Goal: Task Accomplishment & Management: Manage account settings

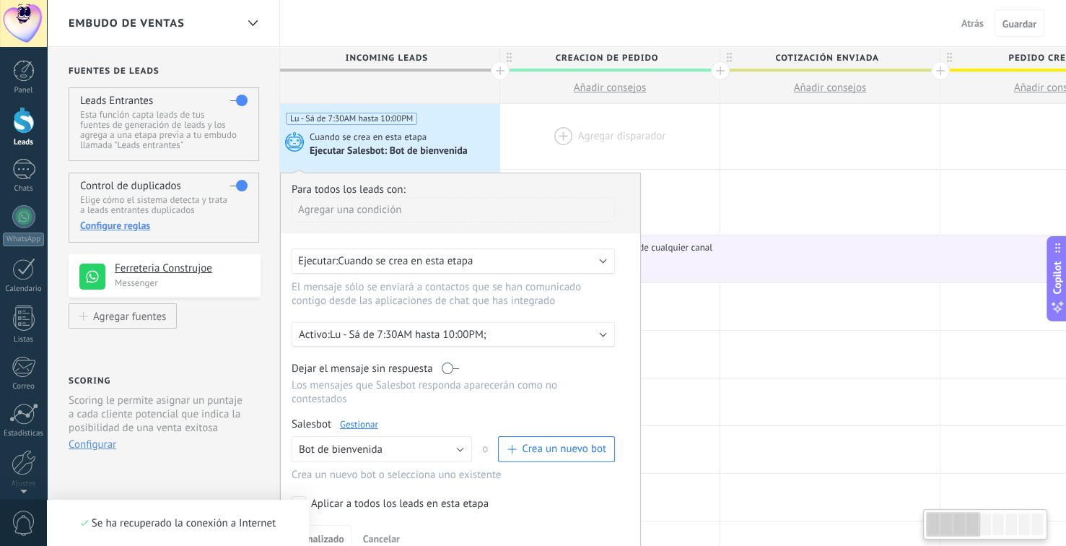
click at [585, 137] on div at bounding box center [609, 136] width 219 height 65
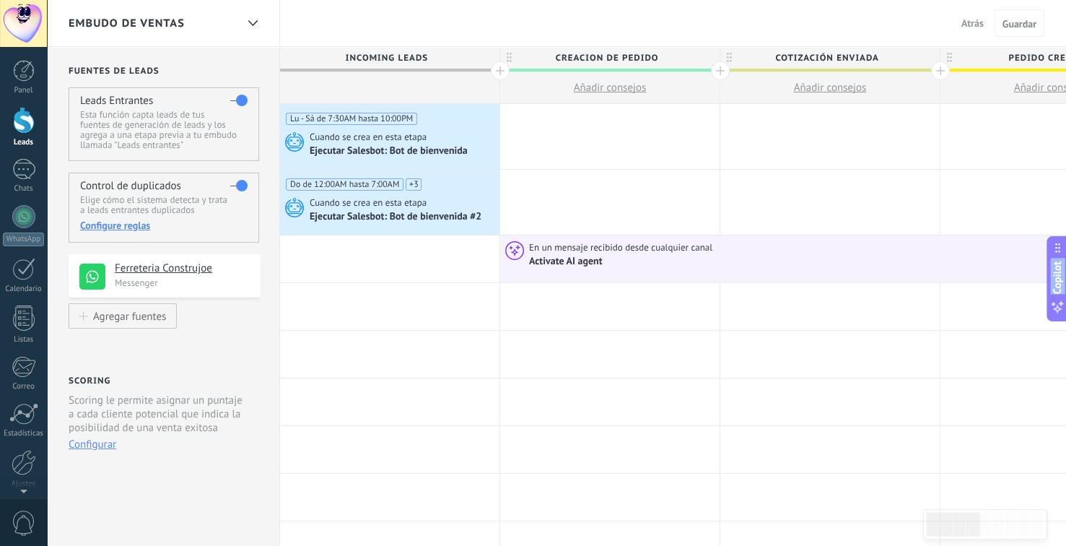
click at [959, 27] on button "Atrás" at bounding box center [973, 23] width 34 height 22
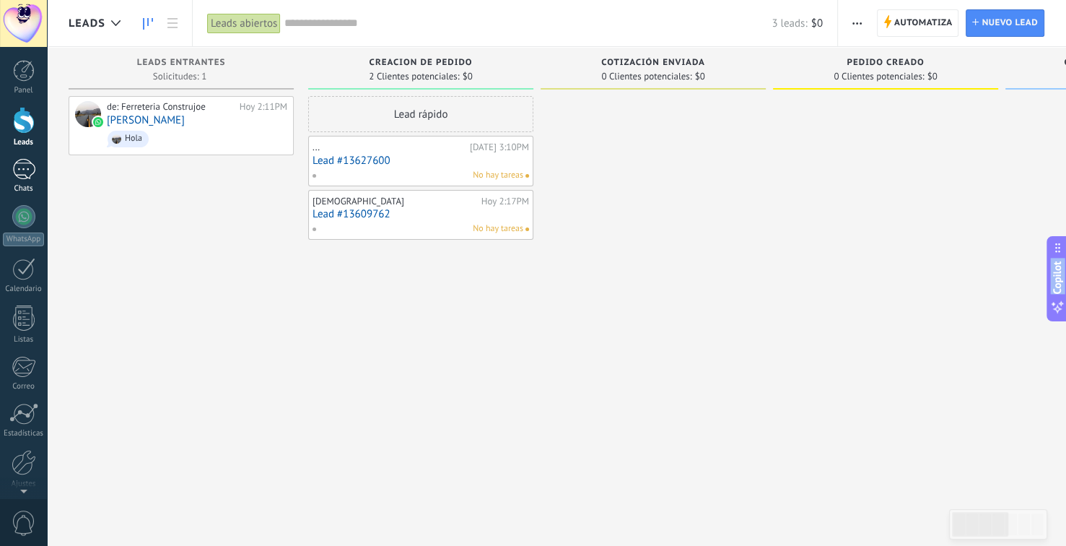
click at [25, 185] on div "Chats" at bounding box center [24, 188] width 42 height 9
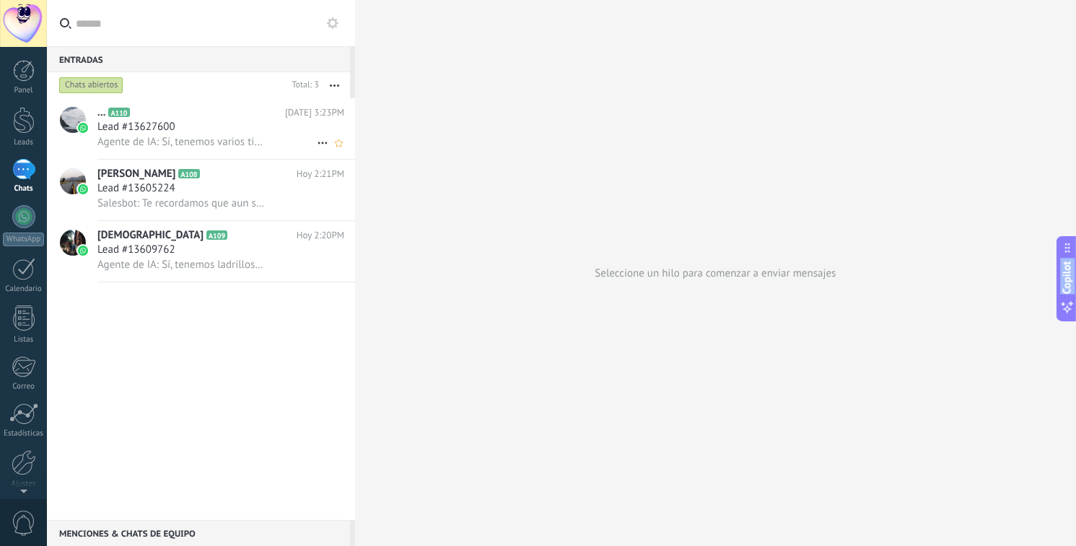
click at [141, 130] on span "Lead #13627600" at bounding box center [136, 127] width 78 height 14
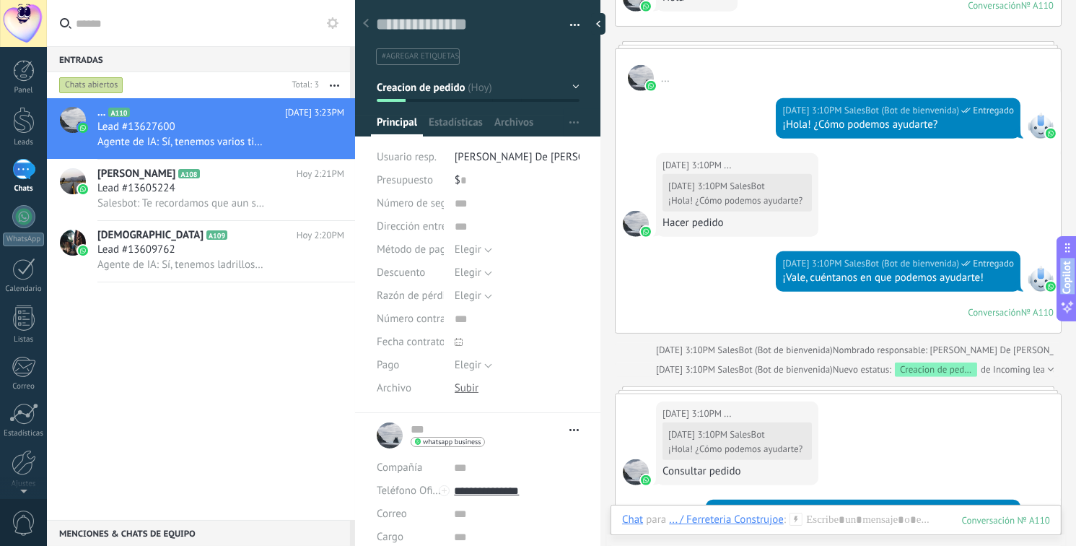
scroll to position [1125, 0]
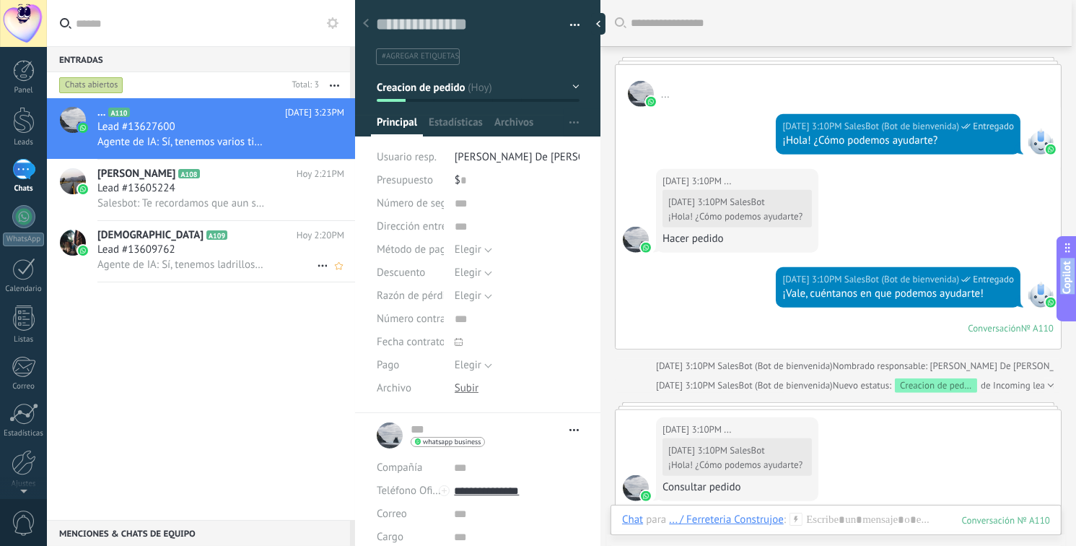
click at [76, 243] on div at bounding box center [73, 243] width 26 height 26
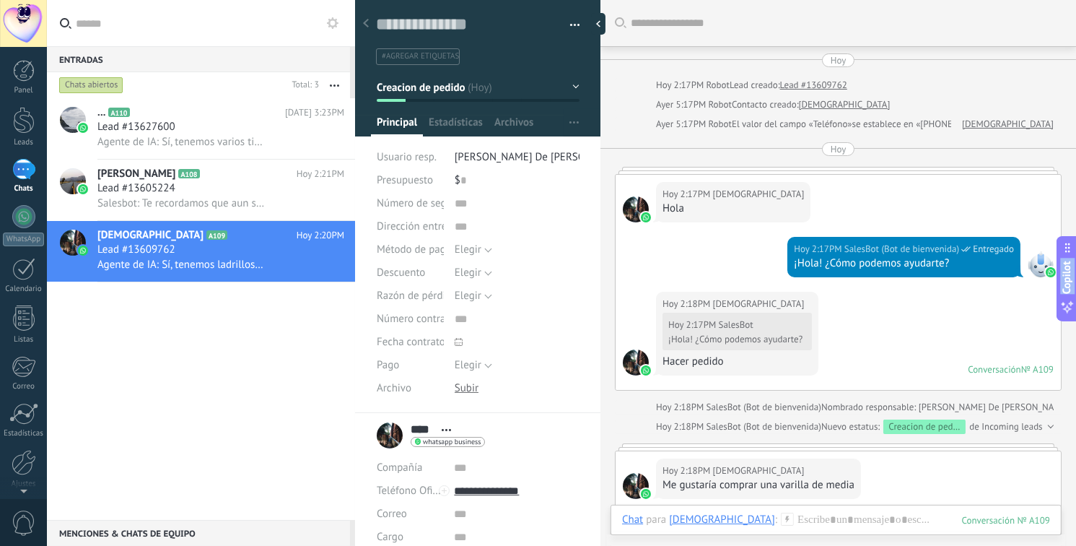
scroll to position [824, 0]
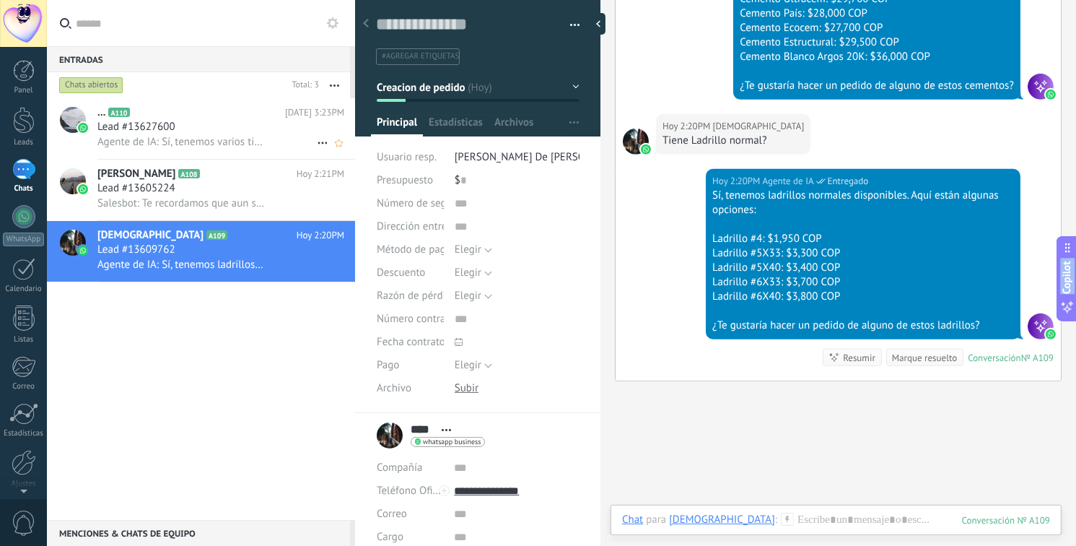
click at [173, 129] on span "Lead #13627600" at bounding box center [136, 127] width 78 height 14
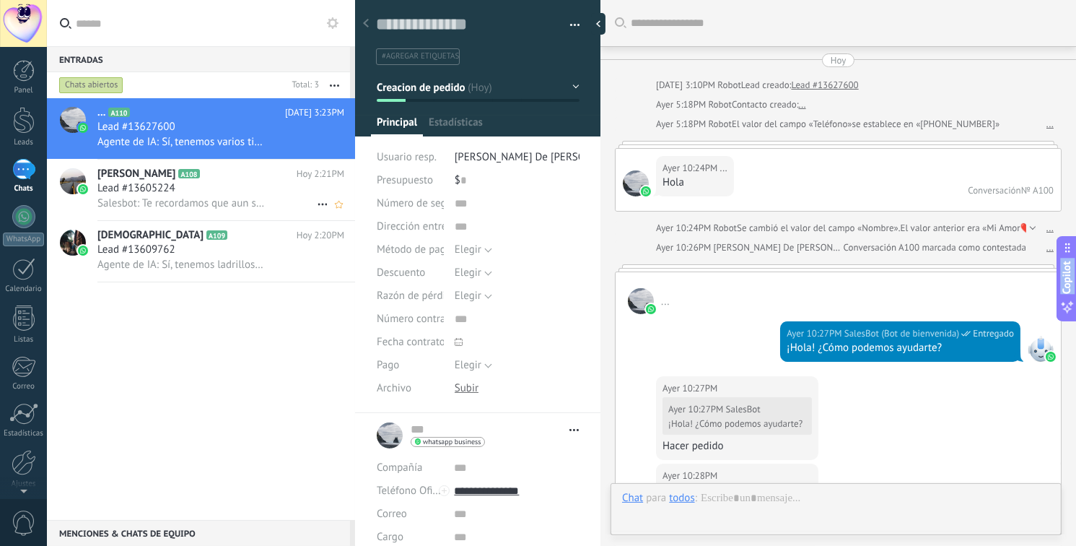
type textarea "**********"
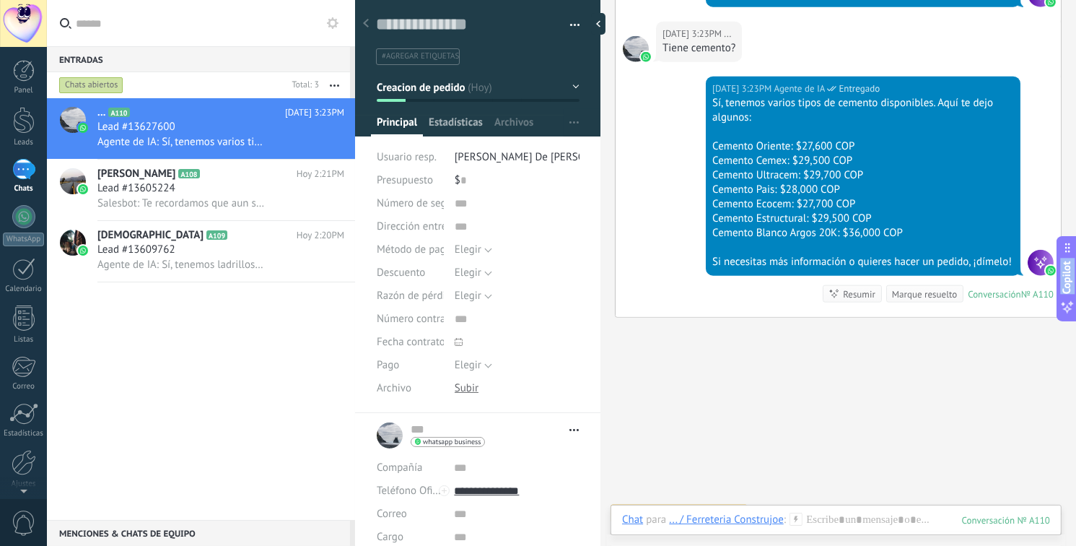
click at [440, 125] on span "Estadísticas" at bounding box center [456, 125] width 54 height 21
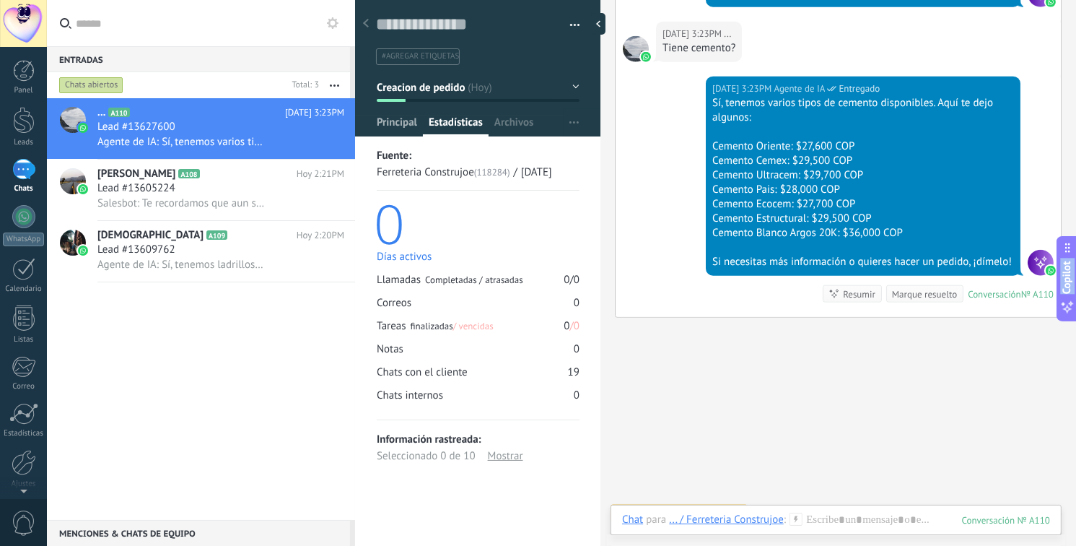
click at [409, 118] on span "Principal" at bounding box center [397, 125] width 40 height 21
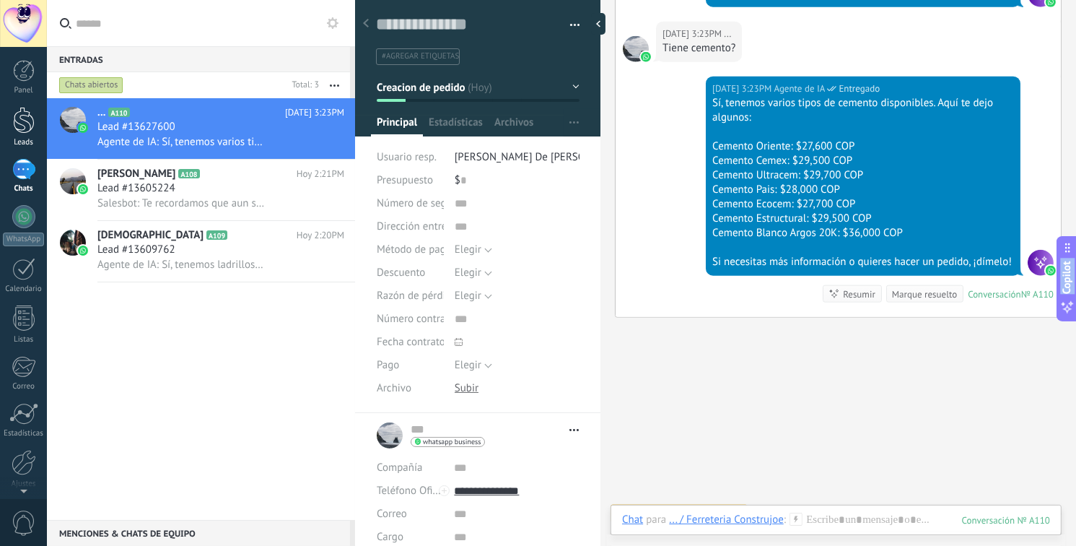
click at [6, 118] on link "Leads" at bounding box center [23, 127] width 47 height 40
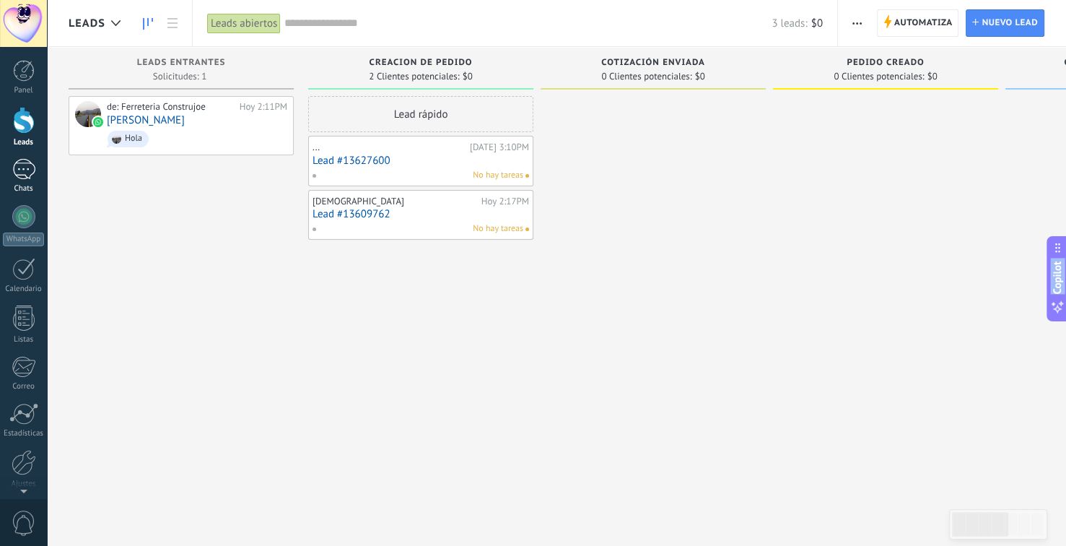
click at [28, 177] on div "3" at bounding box center [23, 169] width 23 height 21
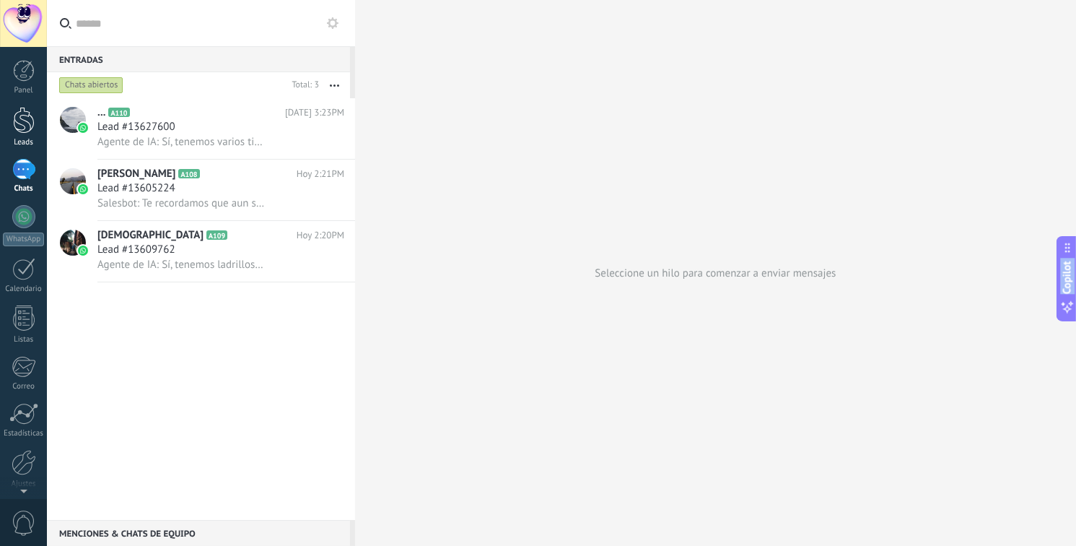
click at [27, 122] on div at bounding box center [24, 120] width 22 height 27
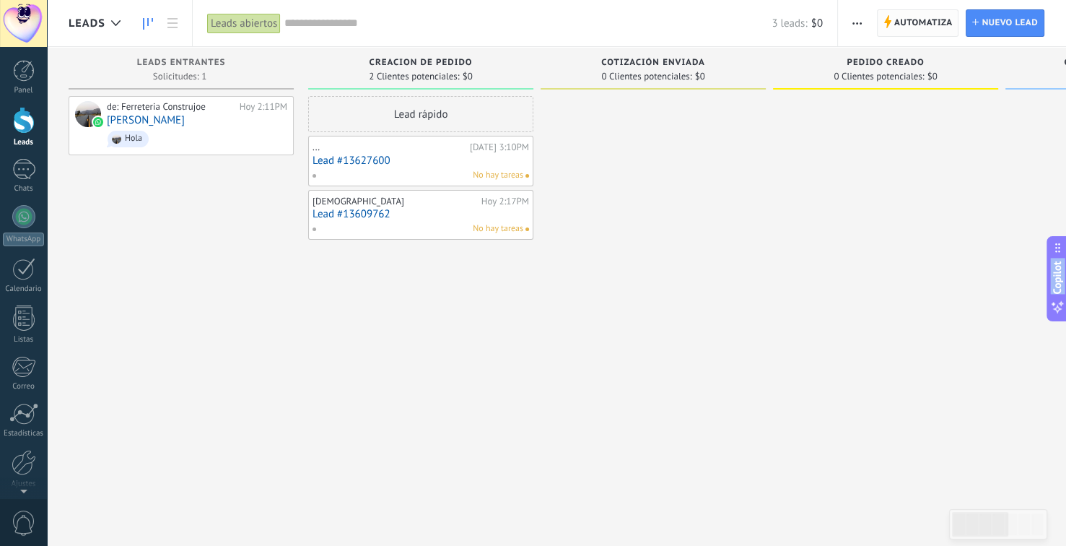
click at [897, 22] on span "Automatiza" at bounding box center [923, 23] width 58 height 26
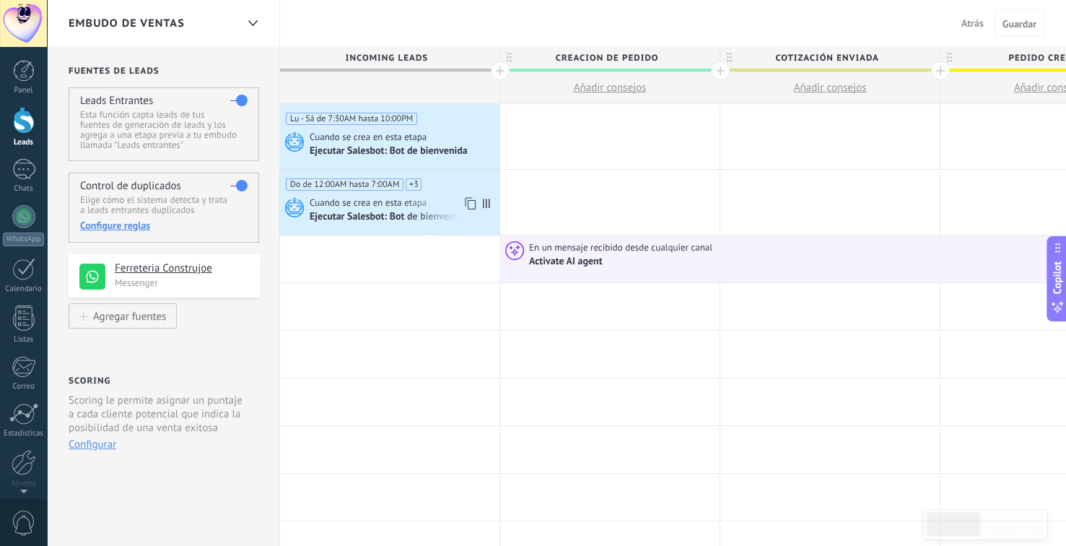
click at [450, 190] on div "Do de 12:00AM hasta 7:00AM Do de 7:00AM hasta 2:00PM Do de 2:00PM hasta 9:00PM …" at bounding box center [389, 202] width 219 height 65
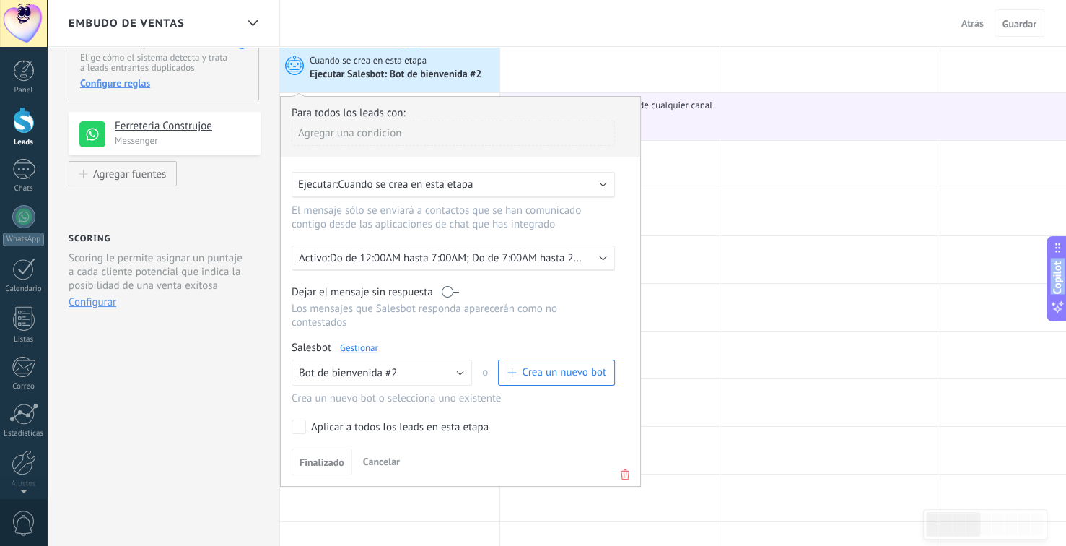
scroll to position [144, 0]
click at [365, 339] on link "Gestionar" at bounding box center [359, 345] width 38 height 12
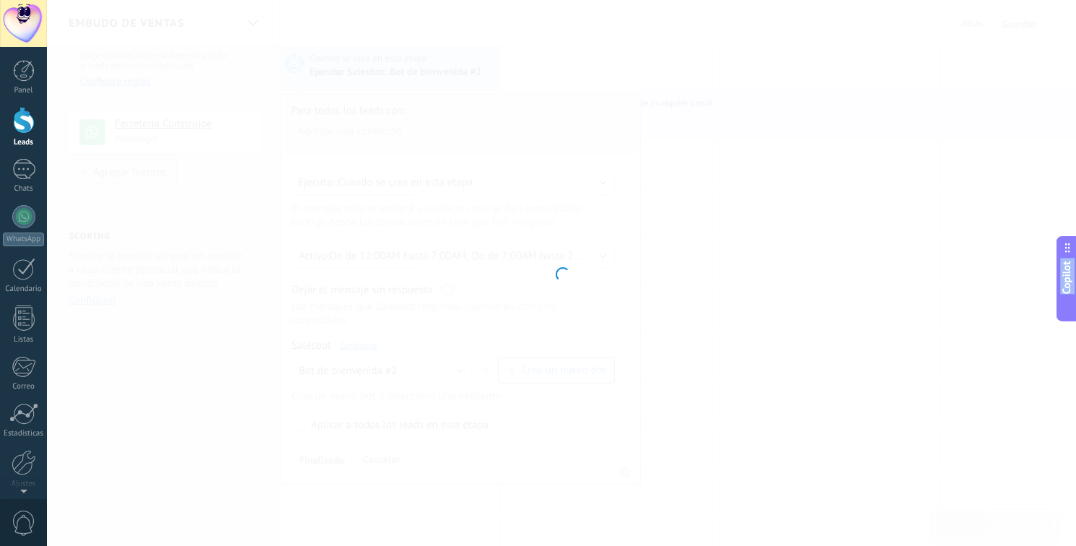
type input "**********"
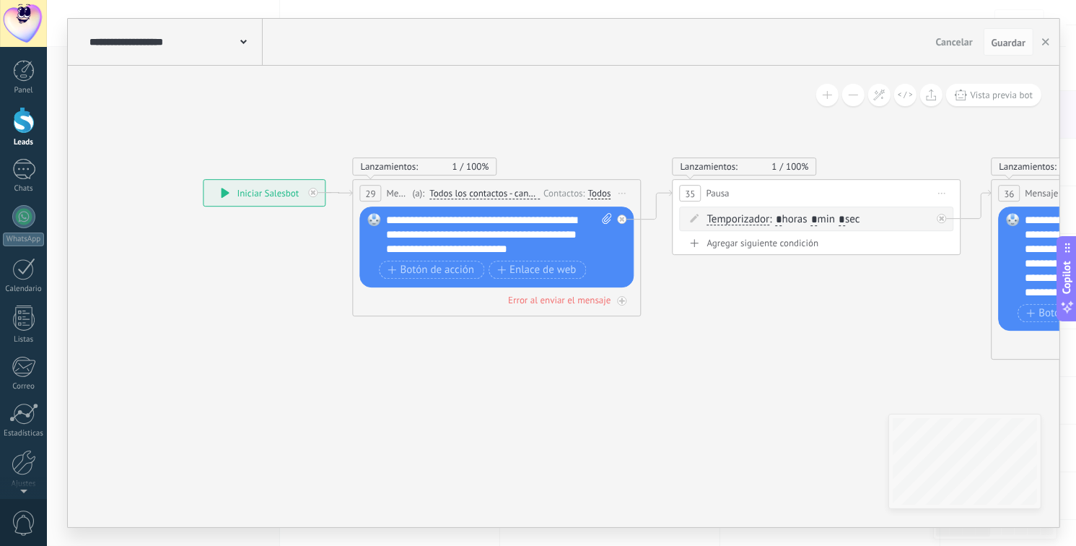
drag, startPoint x: 711, startPoint y: 127, endPoint x: 442, endPoint y: 131, distance: 269.3
click at [442, 131] on icon at bounding box center [893, 269] width 2100 height 902
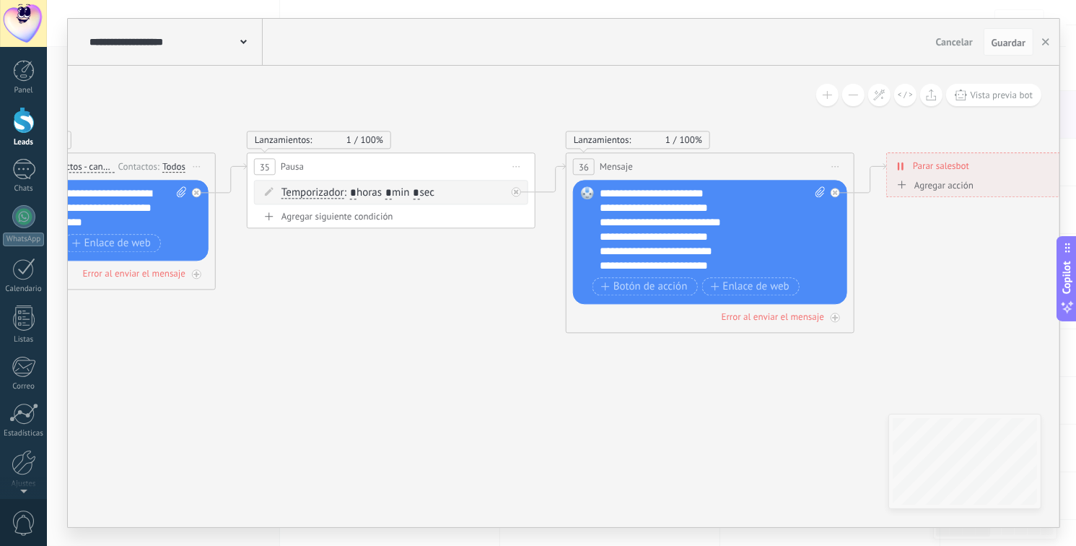
drag, startPoint x: 844, startPoint y: 353, endPoint x: 840, endPoint y: 345, distance: 8.7
click at [516, 325] on icon at bounding box center [467, 242] width 2100 height 902
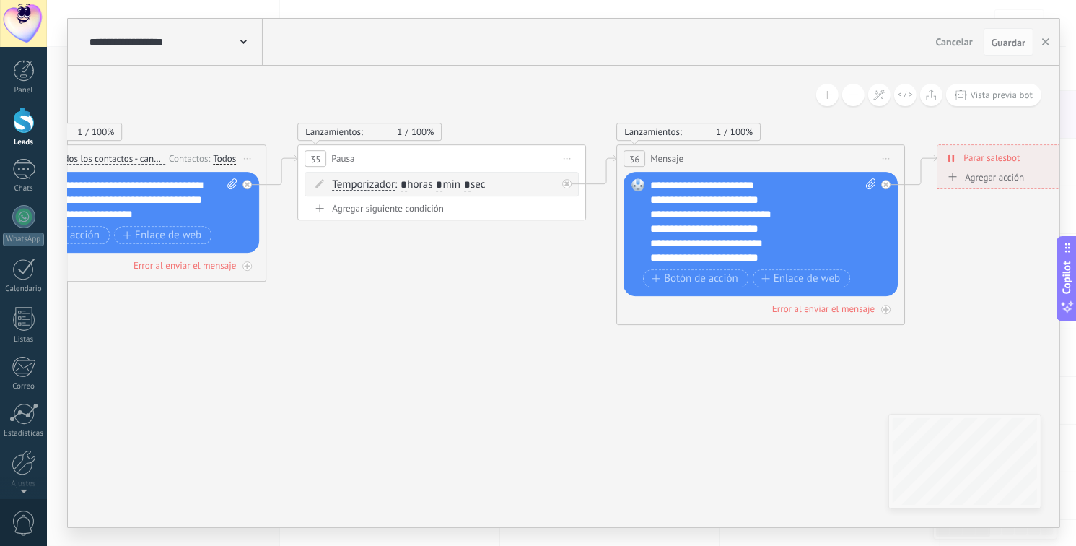
drag, startPoint x: 922, startPoint y: 301, endPoint x: 1076, endPoint y: 255, distance: 159.8
click at [1065, 255] on body ".abecls-1,.abecls-2{fill-rule:evenodd}.abecls-2{fill:#fff} .abhcls-1{fill:none}…" at bounding box center [538, 129] width 1076 height 546
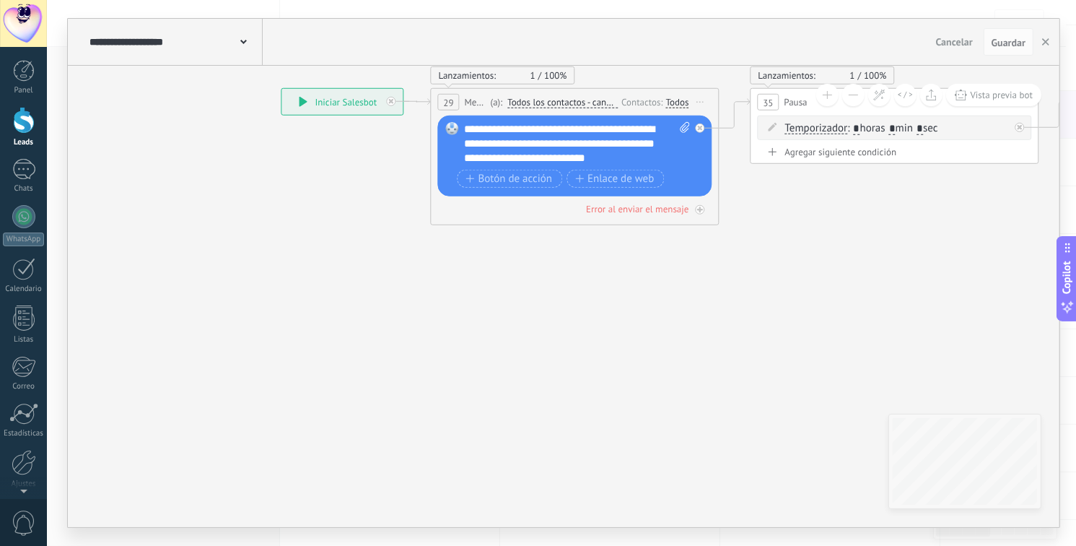
drag, startPoint x: 514, startPoint y: 274, endPoint x: 864, endPoint y: 240, distance: 351.7
click at [864, 240] on icon at bounding box center [971, 178] width 2100 height 902
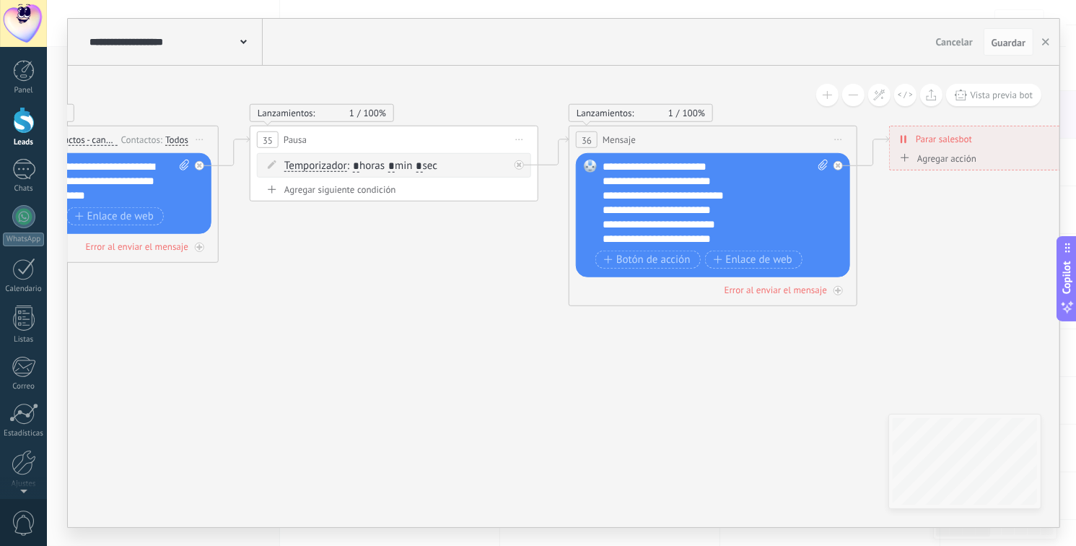
drag, startPoint x: 831, startPoint y: 228, endPoint x: 373, endPoint y: 243, distance: 457.9
click at [329, 264] on icon at bounding box center [470, 216] width 2100 height 902
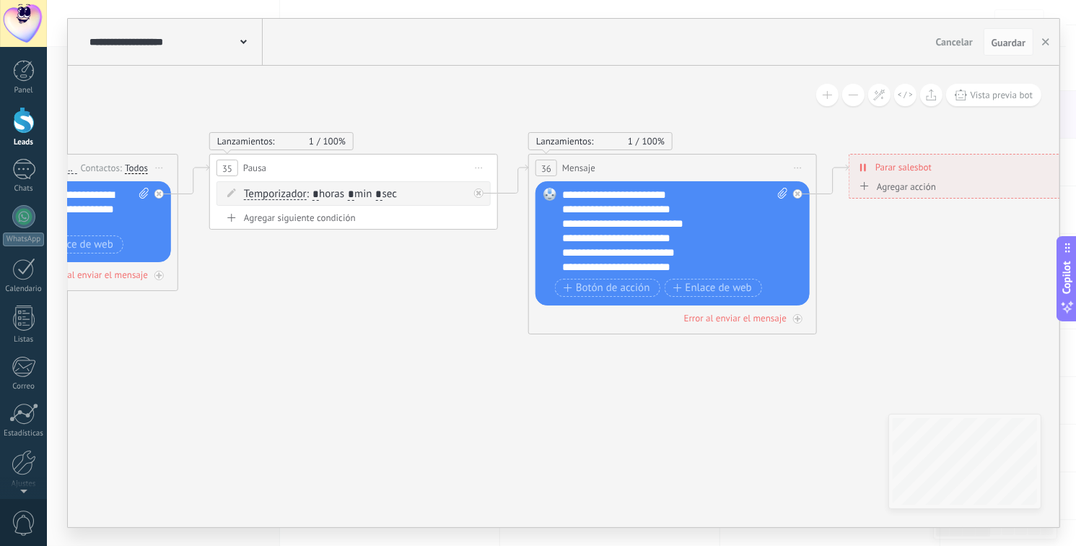
drag, startPoint x: 951, startPoint y: 235, endPoint x: 912, endPoint y: 264, distance: 48.9
click at [912, 264] on icon at bounding box center [429, 244] width 2100 height 902
click at [1050, 43] on button "button" at bounding box center [1046, 41] width 22 height 27
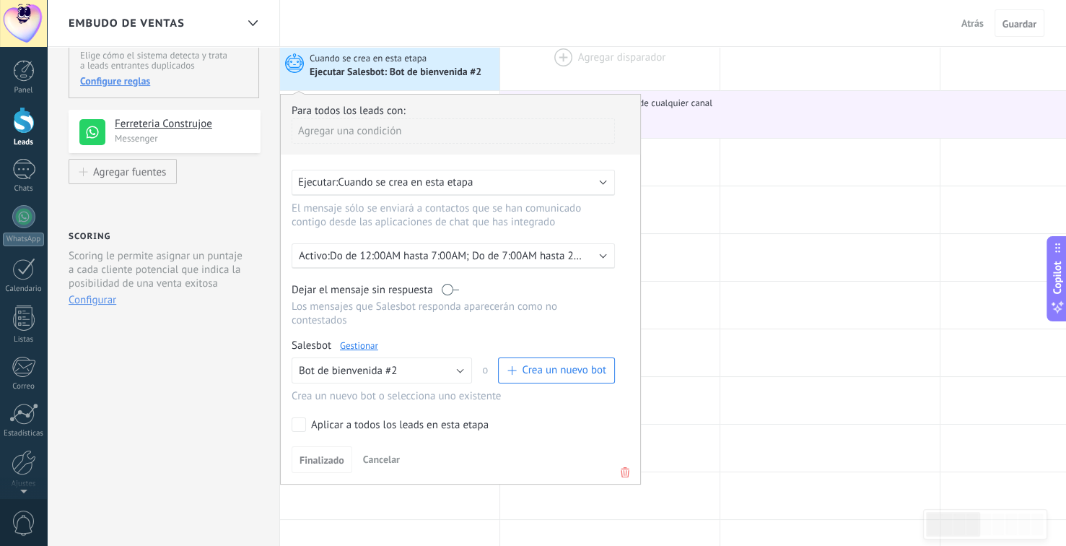
click at [597, 70] on div at bounding box center [609, 57] width 219 height 65
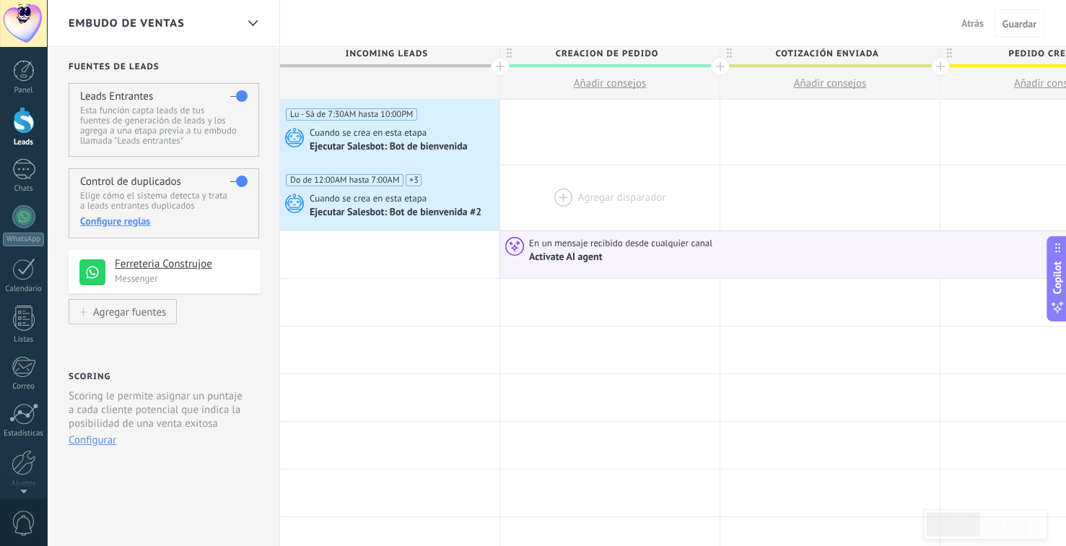
scroll to position [0, 0]
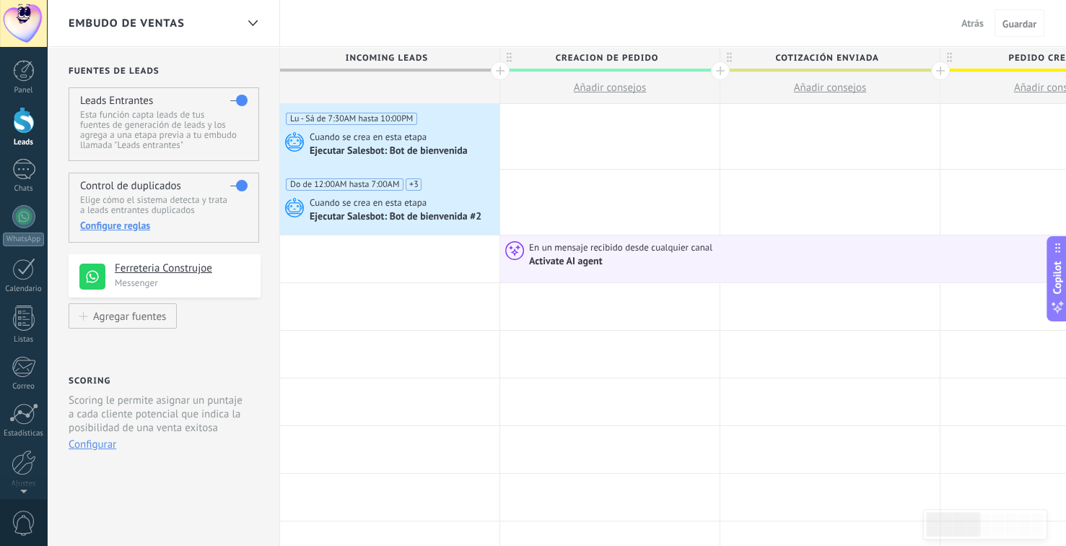
drag, startPoint x: 724, startPoint y: 27, endPoint x: 554, endPoint y: 4, distance: 171.8
click at [551, 1] on div "Embudo de ventas Atrás Cancelar Guardar" at bounding box center [556, 23] width 1019 height 47
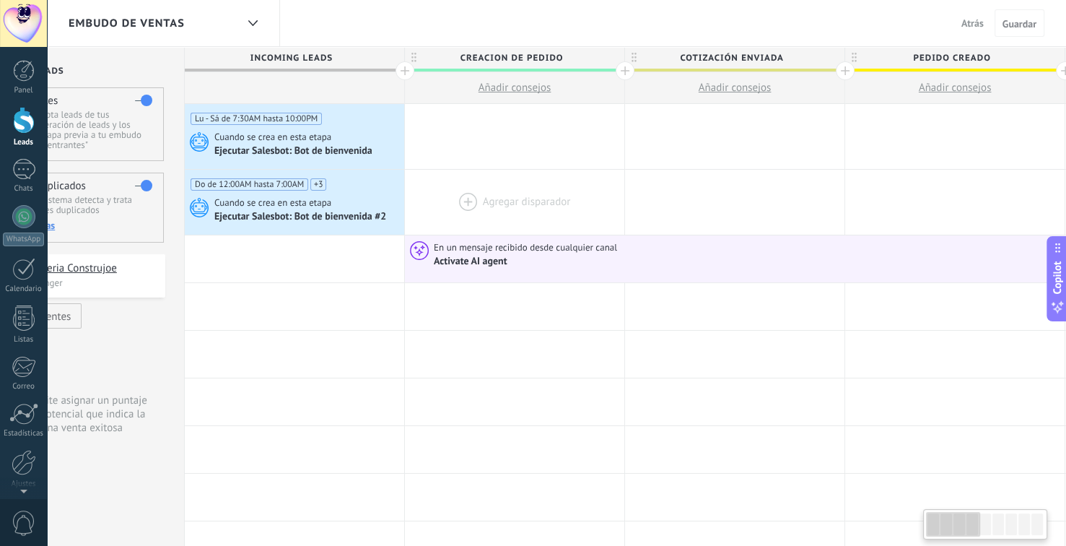
drag, startPoint x: 663, startPoint y: 200, endPoint x: 567, endPoint y: 193, distance: 95.6
click at [567, 193] on div at bounding box center [514, 202] width 219 height 65
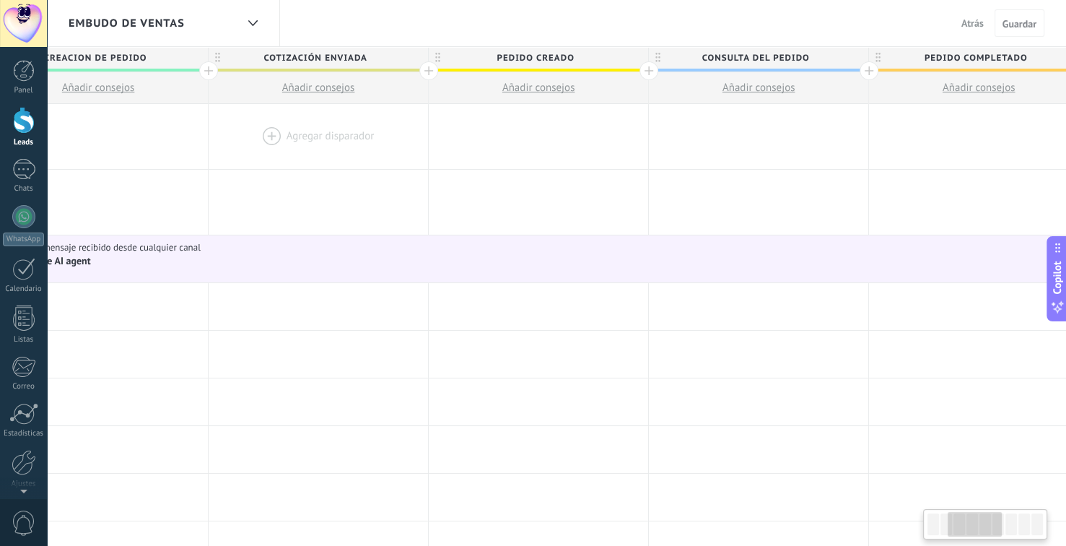
drag, startPoint x: 736, startPoint y: 157, endPoint x: 307, endPoint y: 164, distance: 428.8
click at [307, 164] on div at bounding box center [318, 136] width 219 height 65
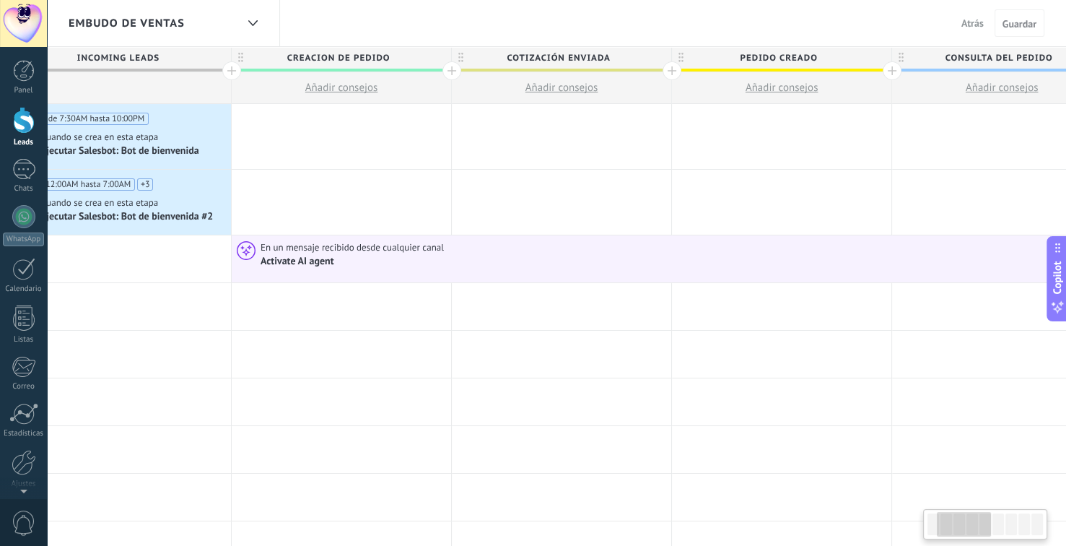
scroll to position [0, 193]
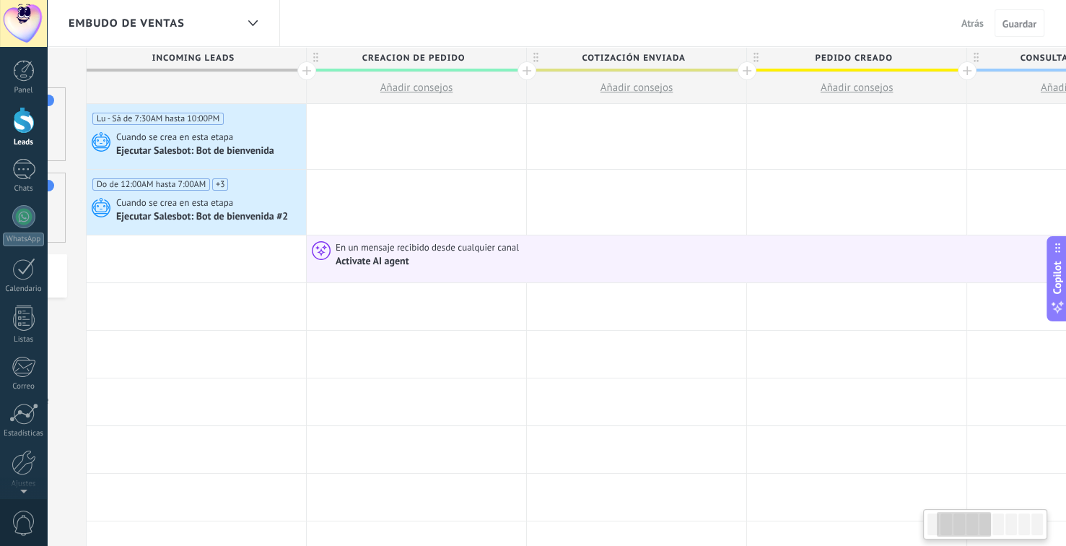
drag, startPoint x: 816, startPoint y: 133, endPoint x: 1076, endPoint y: 165, distance: 261.1
click at [1065, 165] on html ".abecls-1,.abecls-2{fill-rule:evenodd}.abecls-2{fill:#fff} .abhcls-1{fill:none}…" at bounding box center [533, 273] width 1066 height 546
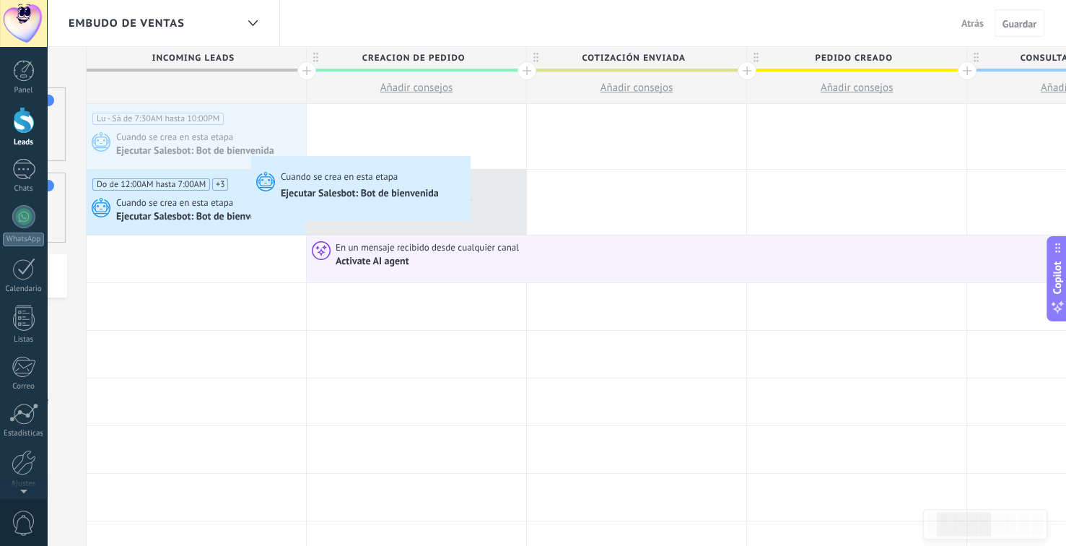
drag, startPoint x: 219, startPoint y: 157, endPoint x: 469, endPoint y: 171, distance: 250.9
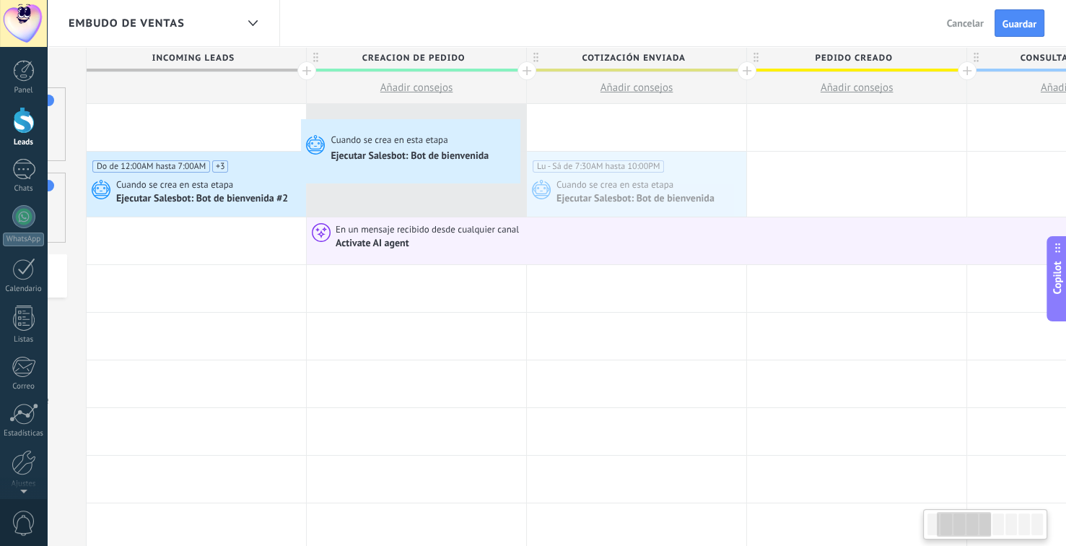
scroll to position [0, 199]
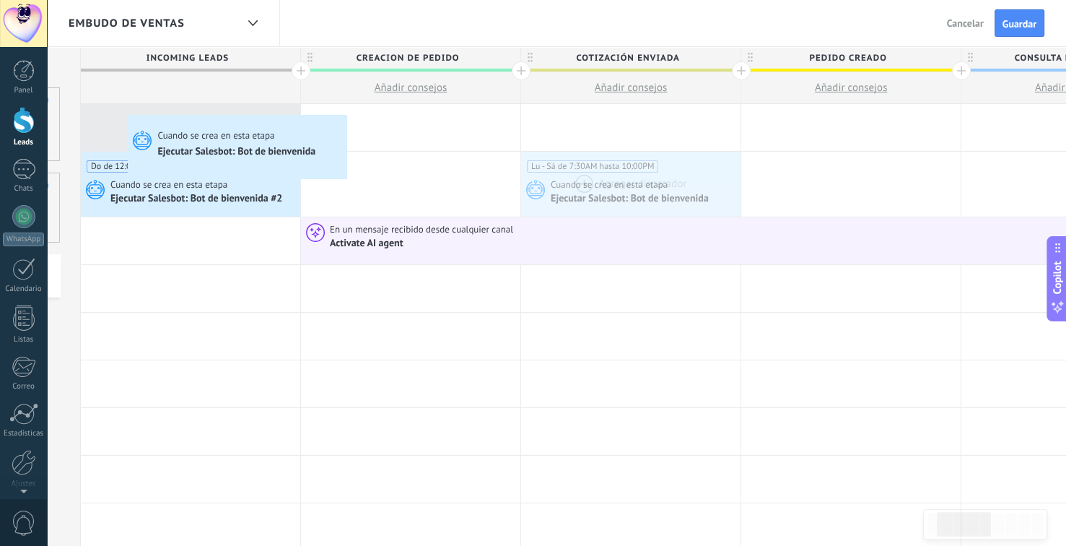
drag, startPoint x: 629, startPoint y: 177, endPoint x: 131, endPoint y: 118, distance: 500.8
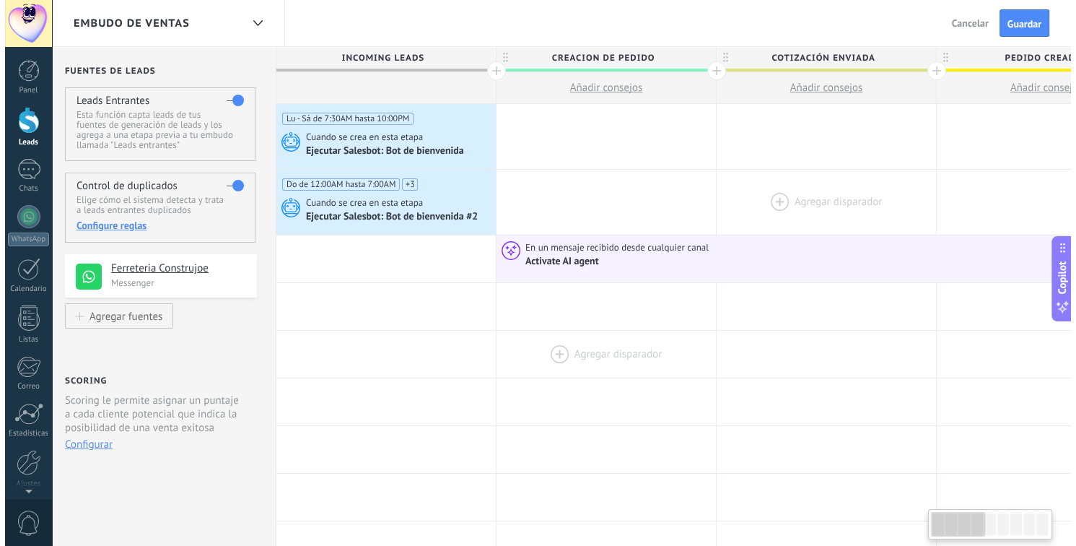
scroll to position [0, 0]
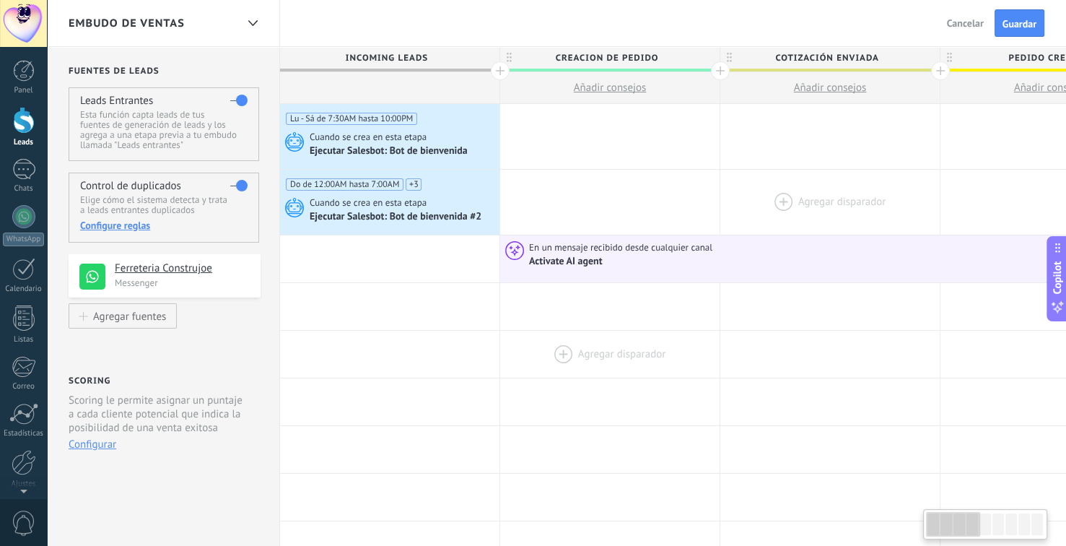
drag, startPoint x: 154, startPoint y: 365, endPoint x: 666, endPoint y: 332, distance: 513.5
click at [31, 269] on div at bounding box center [23, 269] width 23 height 22
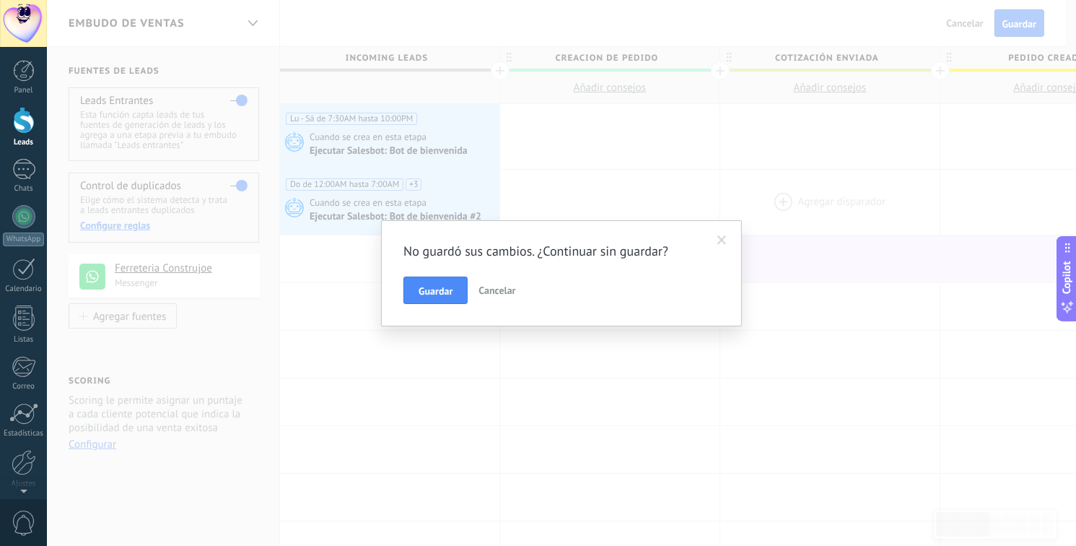
click at [432, 291] on span "Guardar" at bounding box center [436, 291] width 34 height 10
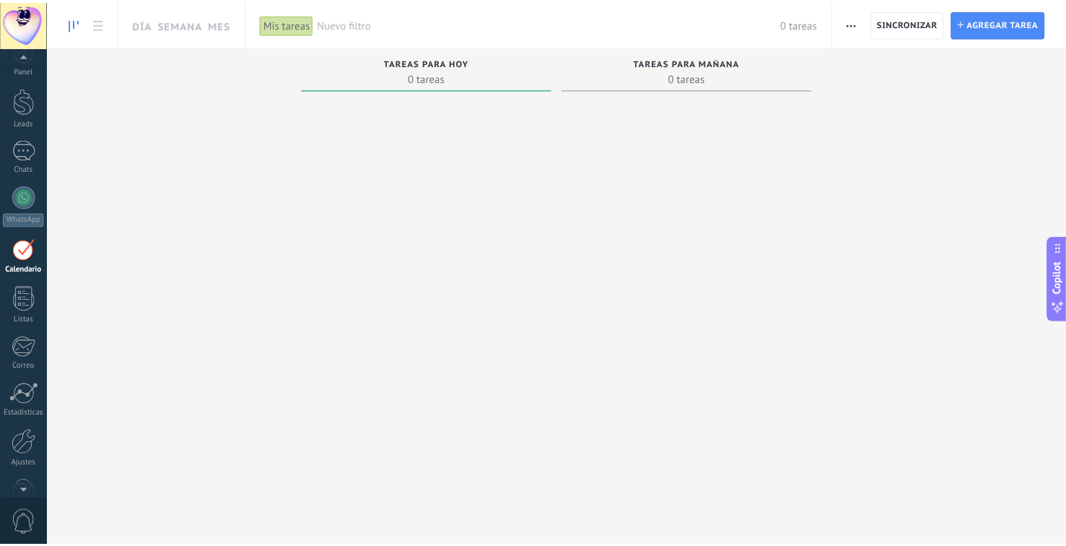
scroll to position [54, 0]
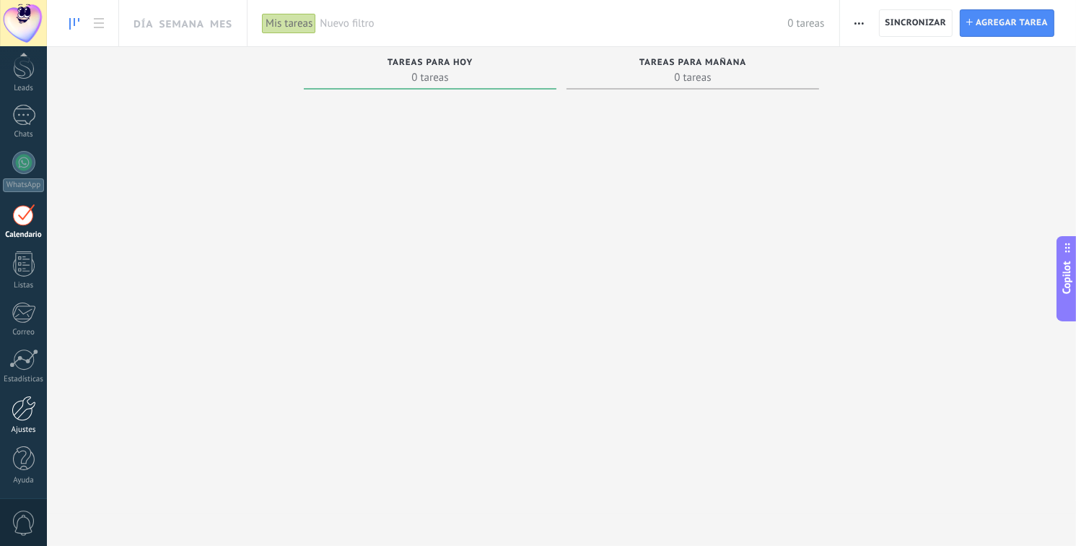
click at [25, 416] on div at bounding box center [24, 408] width 25 height 25
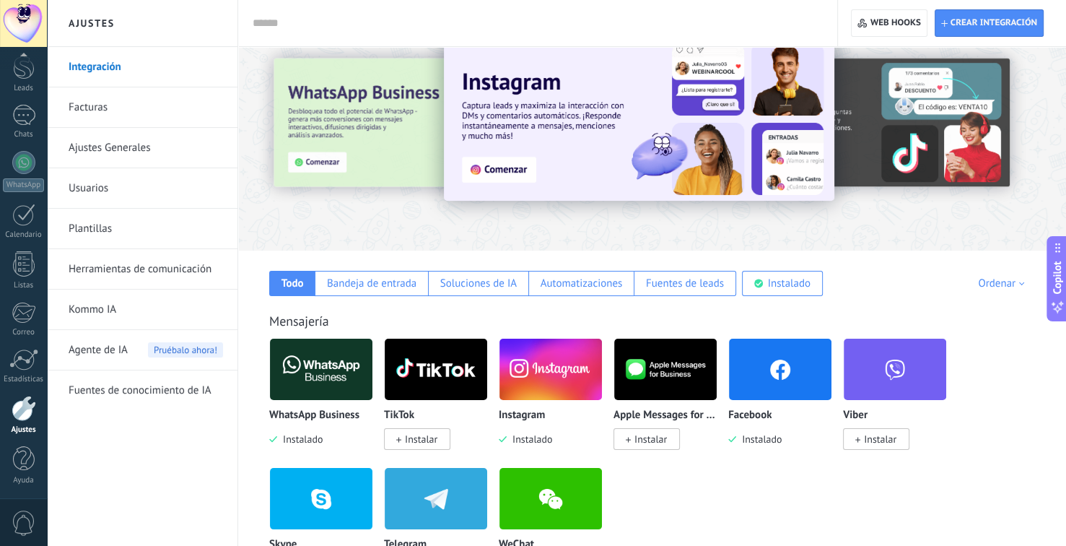
scroll to position [72, 0]
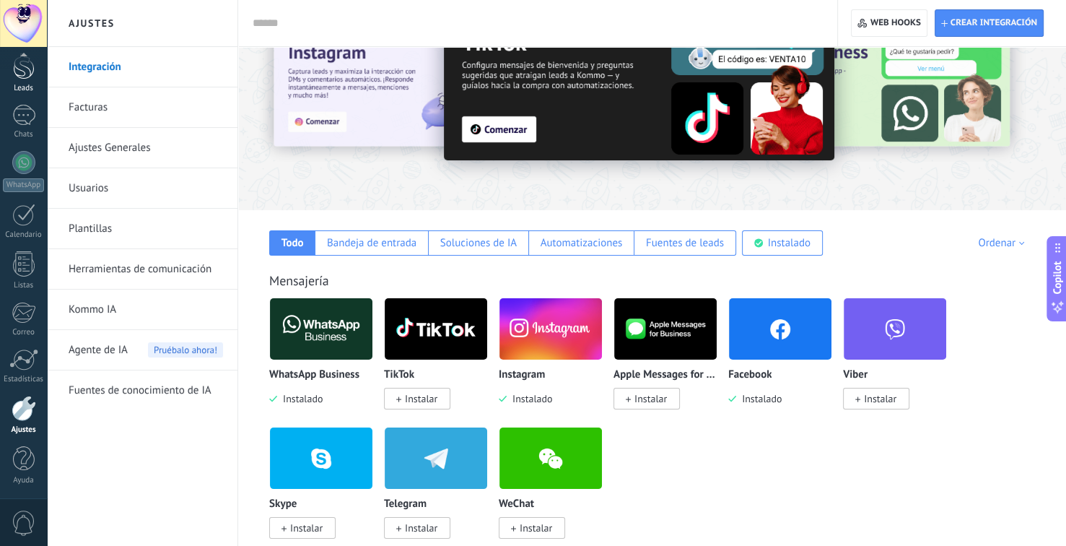
click at [28, 84] on div "Leads" at bounding box center [24, 88] width 42 height 9
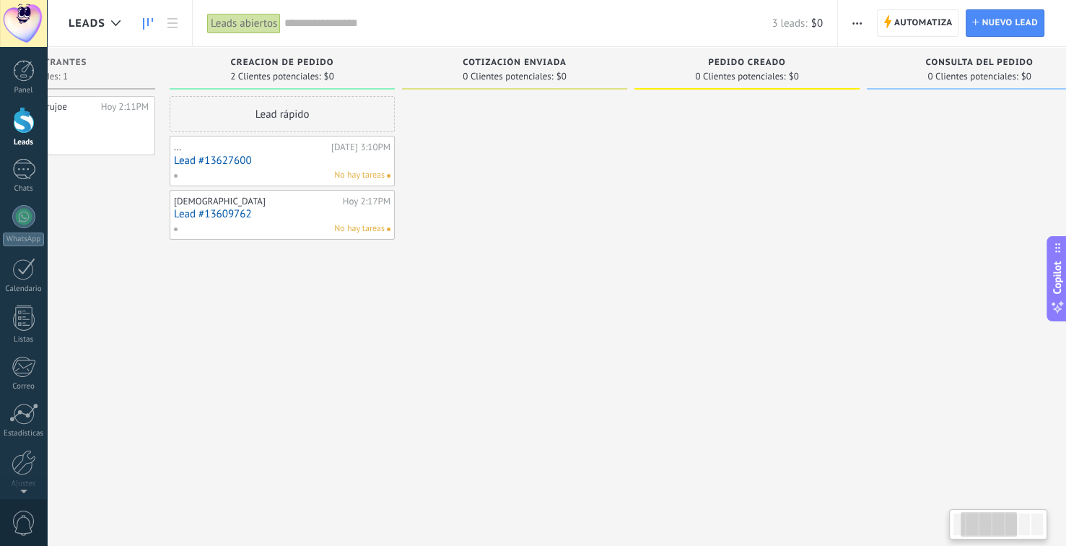
scroll to position [0, 179]
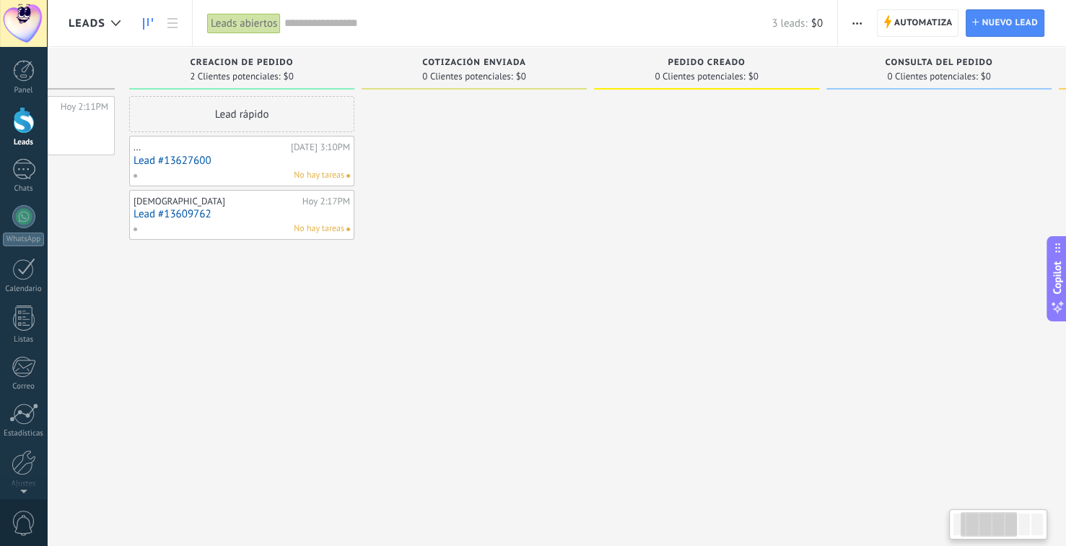
drag, startPoint x: 920, startPoint y: 84, endPoint x: 744, endPoint y: 118, distance: 179.4
click at [744, 118] on div "Pedido creado 0 Clientes potenciales: $0" at bounding box center [710, 250] width 232 height 406
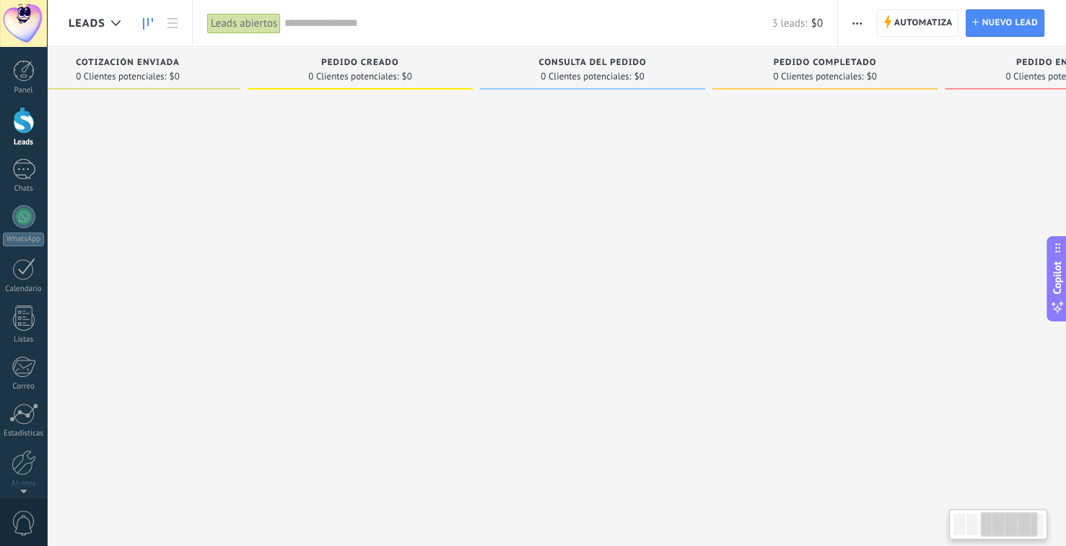
drag, startPoint x: 954, startPoint y: 83, endPoint x: 611, endPoint y: 122, distance: 345.8
click at [611, 122] on div "consulta del pedido 0 Clientes potenciales: $0" at bounding box center [596, 250] width 232 height 406
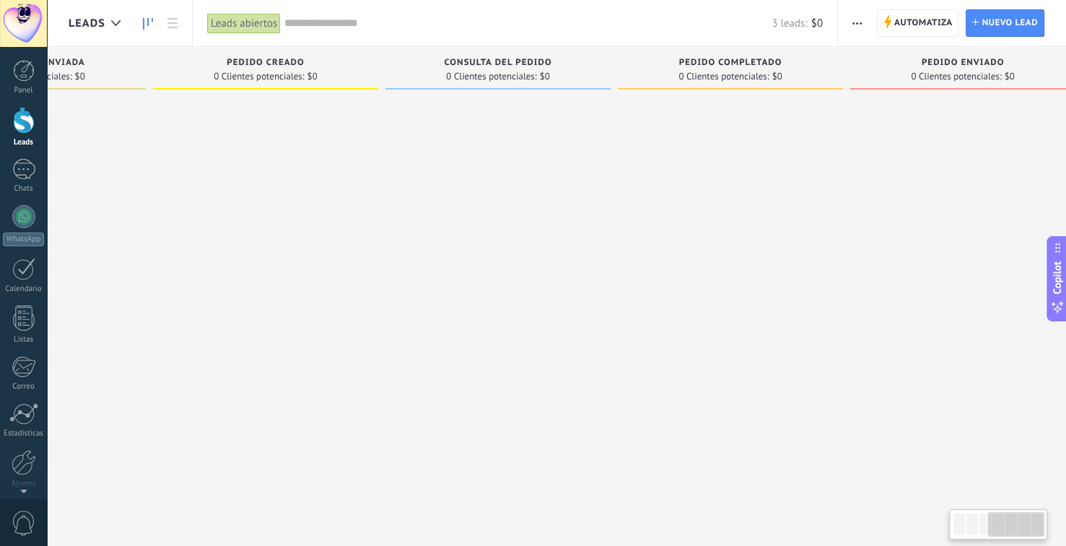
scroll to position [0, 651]
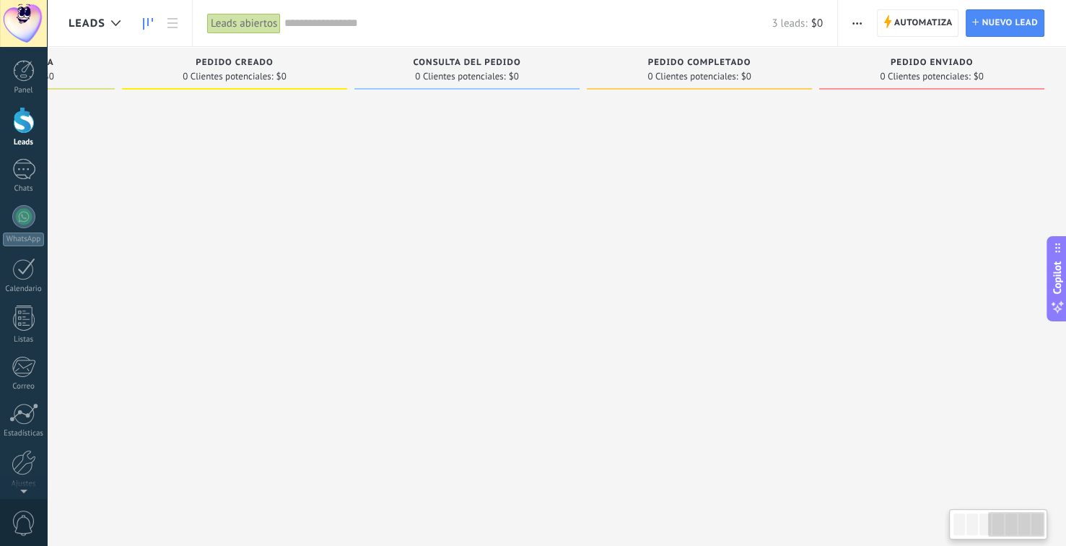
drag, startPoint x: 890, startPoint y: 82, endPoint x: 745, endPoint y: 99, distance: 146.1
click at [745, 99] on div "Pedido completado 0 Clientes potenciales: $0" at bounding box center [703, 250] width 232 height 406
drag, startPoint x: 765, startPoint y: 110, endPoint x: 666, endPoint y: 170, distance: 115.6
click at [666, 170] on div at bounding box center [699, 274] width 225 height 357
drag, startPoint x: 813, startPoint y: 72, endPoint x: 591, endPoint y: 79, distance: 221.7
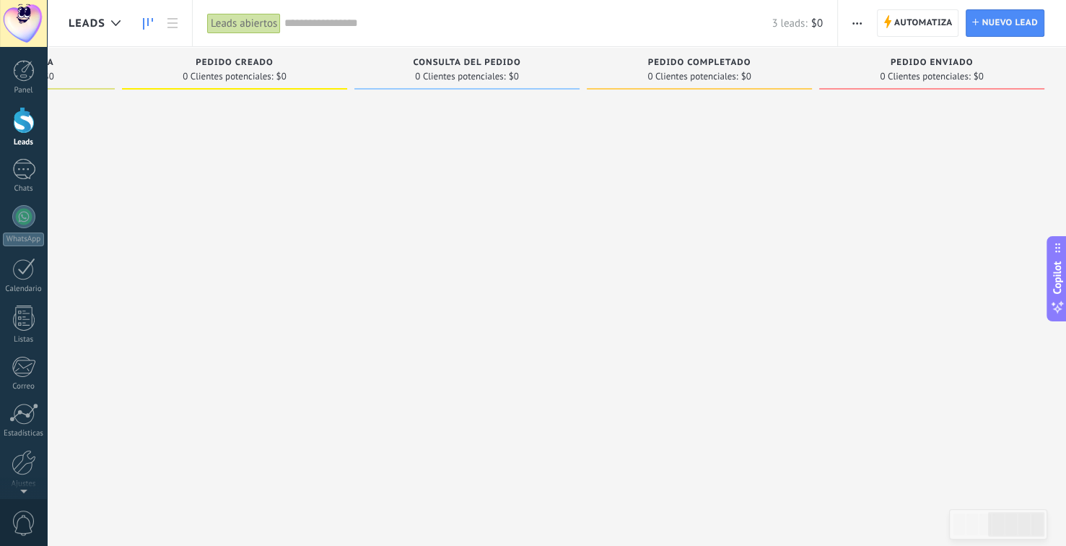
click at [591, 79] on div "Pedido completado 0 Clientes potenciales: $0" at bounding box center [703, 250] width 232 height 406
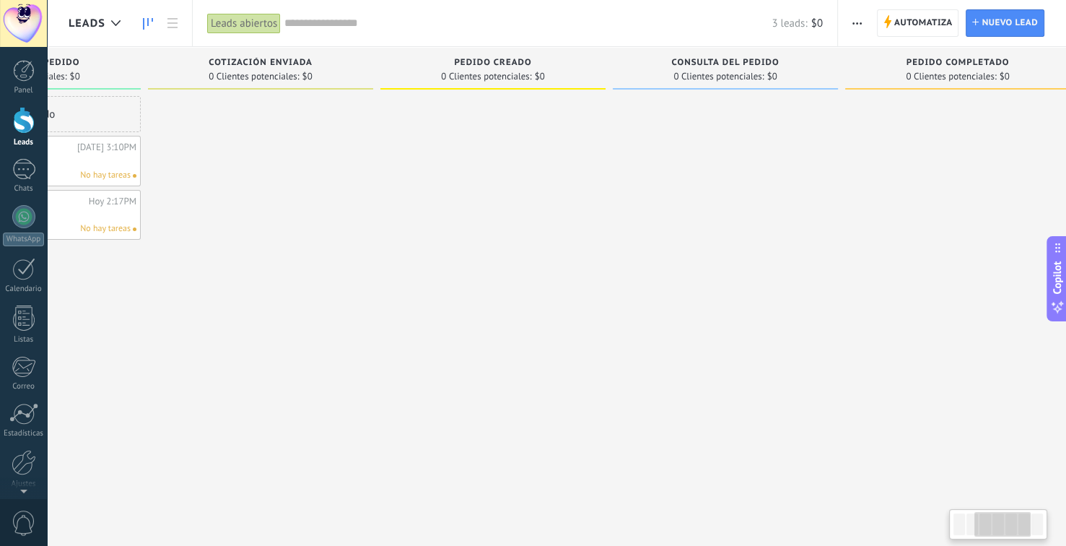
drag, startPoint x: 640, startPoint y: 87, endPoint x: 897, endPoint y: 71, distance: 257.5
click at [898, 71] on div "Pedido completado 0 Clientes potenciales: $0" at bounding box center [957, 68] width 225 height 43
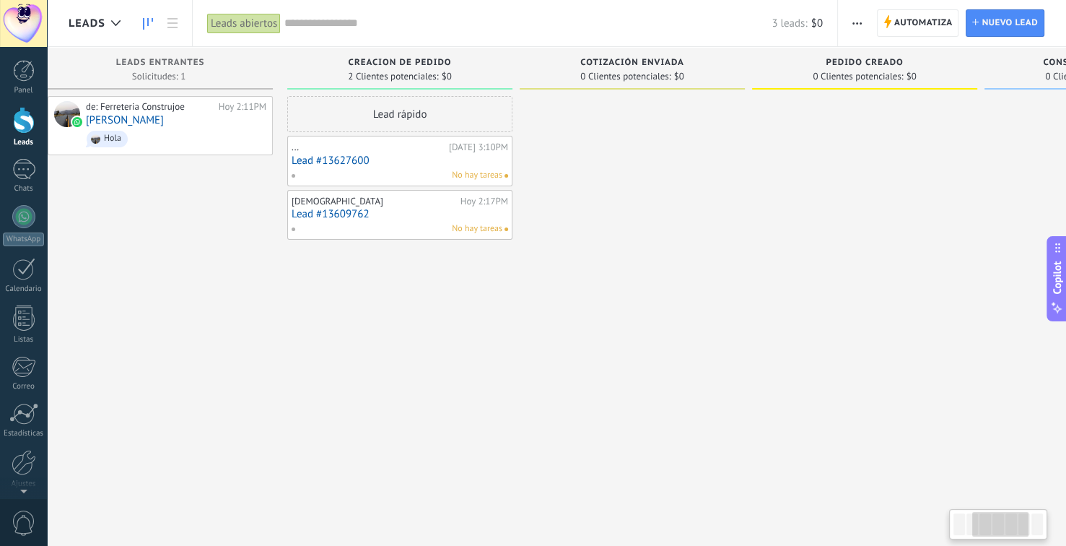
scroll to position [0, 0]
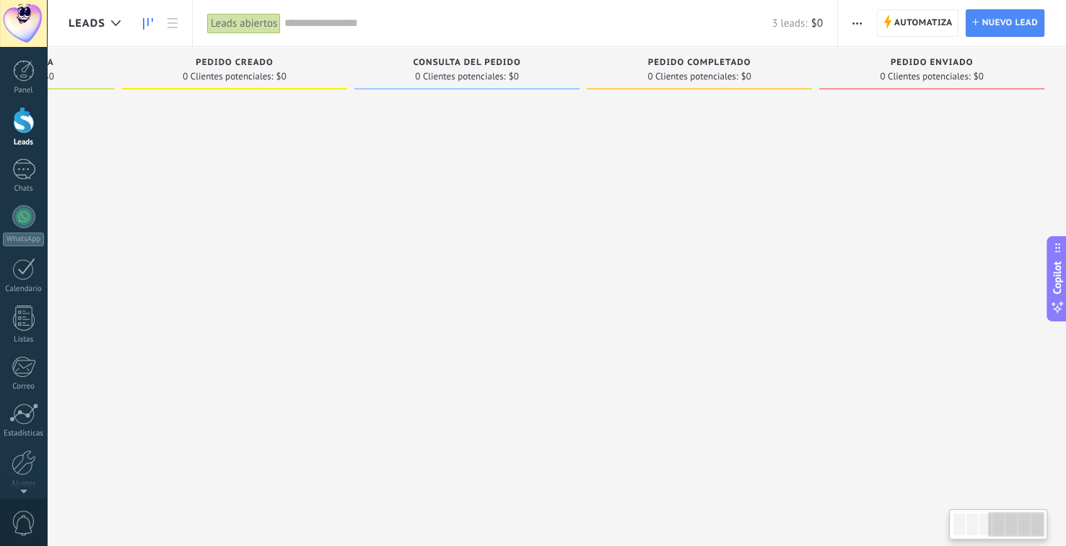
drag, startPoint x: 458, startPoint y: 107, endPoint x: 64, endPoint y: 107, distance: 393.4
click at [64, 107] on div "Leads Entrantes Solicitudes: 1 0 0 0 1 0 0 0 1 de: Ferreteria Construjoe [DATE]…" at bounding box center [241, 250] width 1649 height 406
click at [924, 25] on span "Automatiza" at bounding box center [923, 23] width 58 height 26
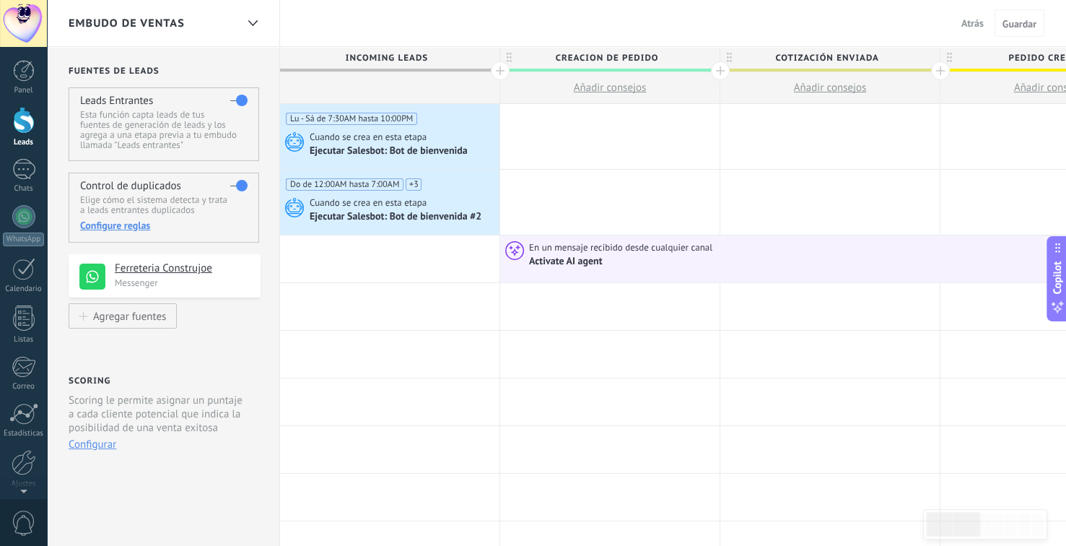
drag, startPoint x: 652, startPoint y: 32, endPoint x: 640, endPoint y: 45, distance: 17.4
click at [536, 43] on div "Embudo de ventas Atrás Cancelar Guardar" at bounding box center [556, 23] width 1019 height 47
drag, startPoint x: 597, startPoint y: 257, endPoint x: 611, endPoint y: 148, distance: 109.9
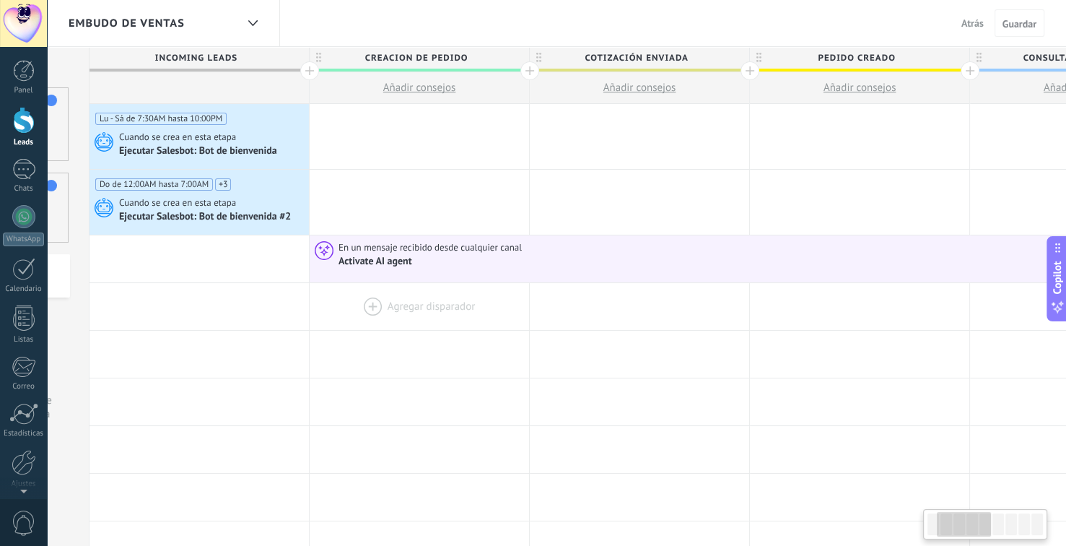
drag, startPoint x: 618, startPoint y: 266, endPoint x: 449, endPoint y: 305, distance: 173.3
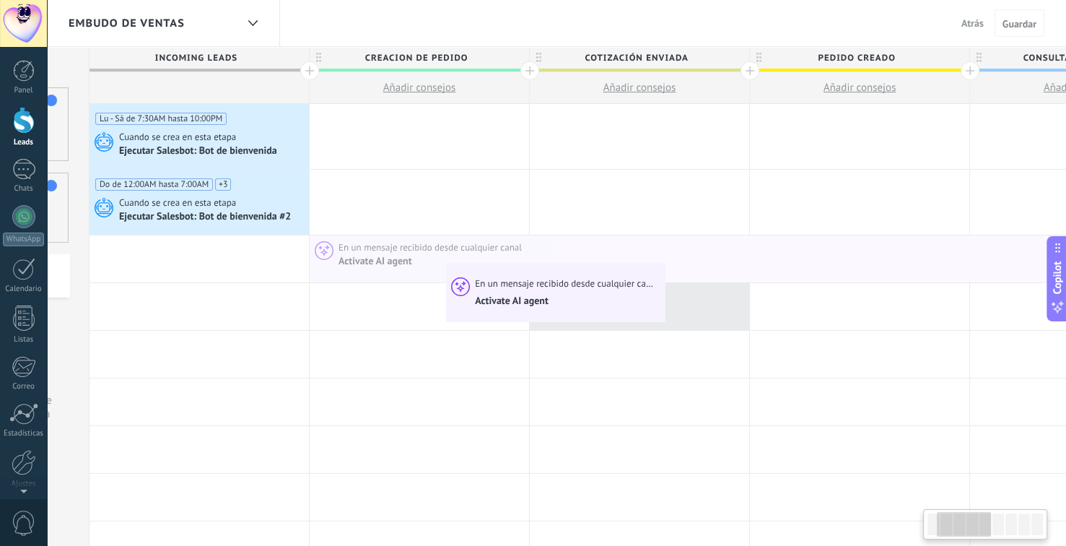
scroll to position [0, 196]
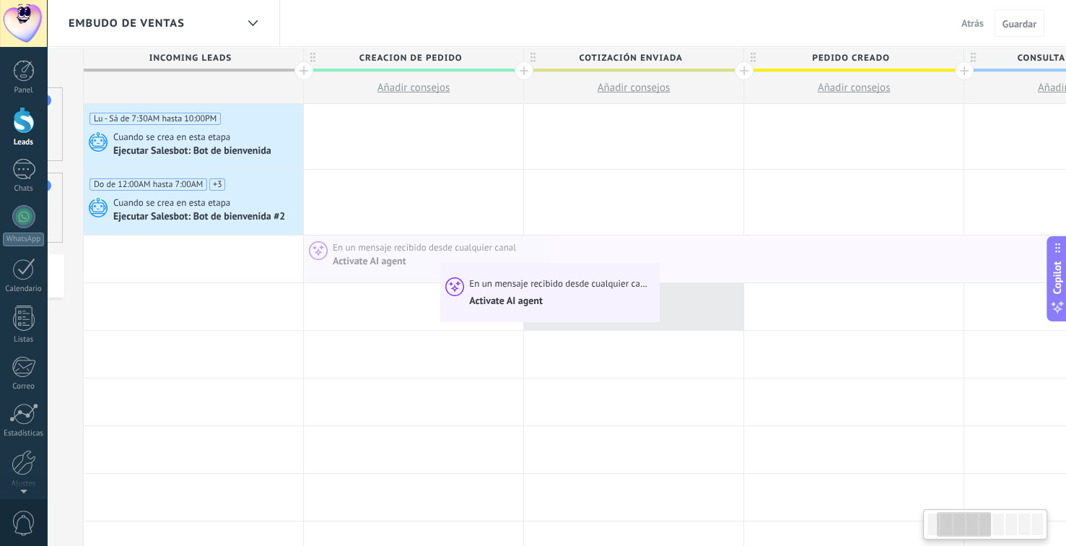
drag, startPoint x: 457, startPoint y: 266, endPoint x: 386, endPoint y: 282, distance: 72.3
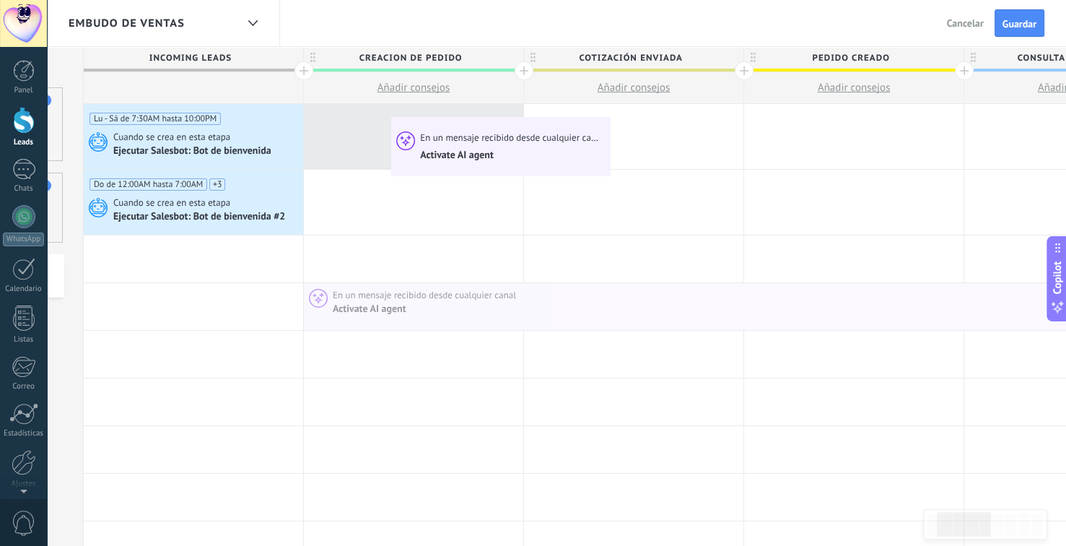
drag, startPoint x: 381, startPoint y: 297, endPoint x: 395, endPoint y: 121, distance: 175.9
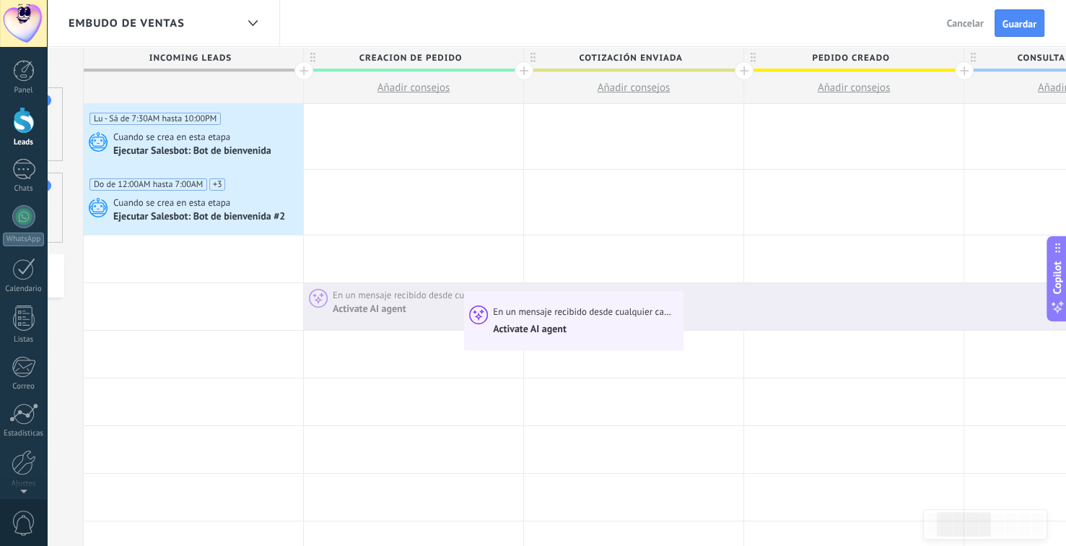
scroll to position [0, 193]
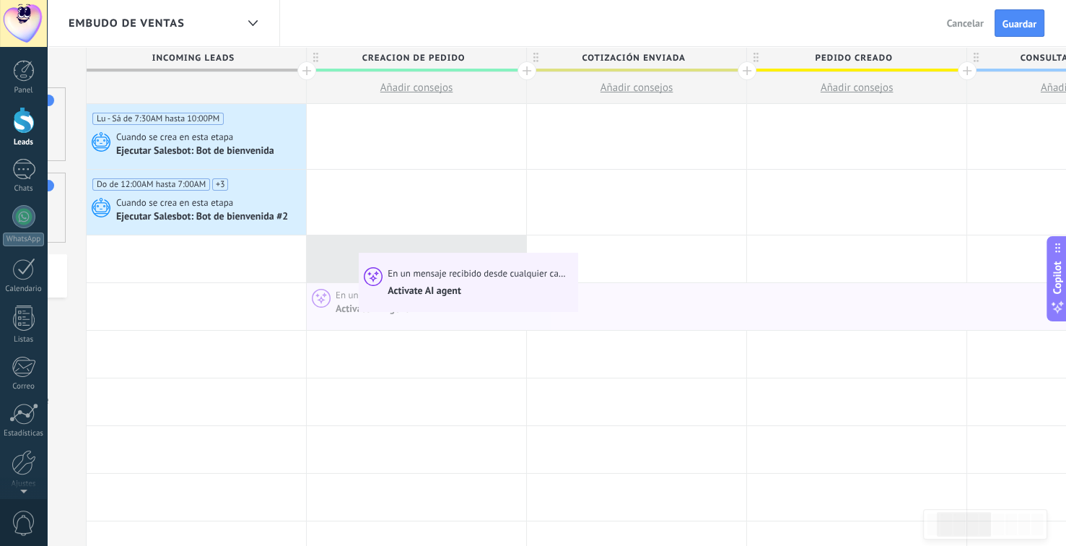
drag, startPoint x: 464, startPoint y: 310, endPoint x: 362, endPoint y: 257, distance: 114.6
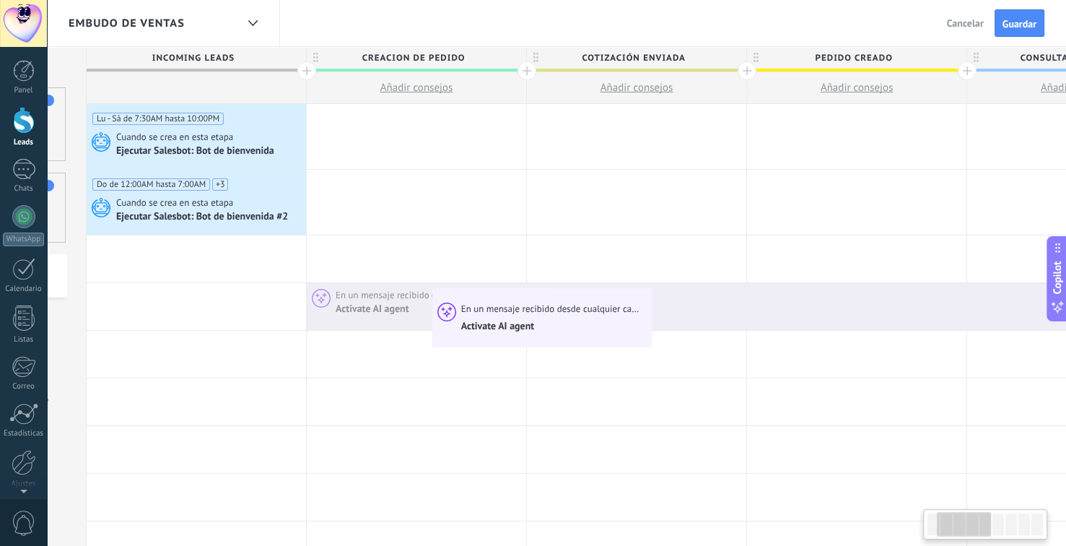
scroll to position [0, 180]
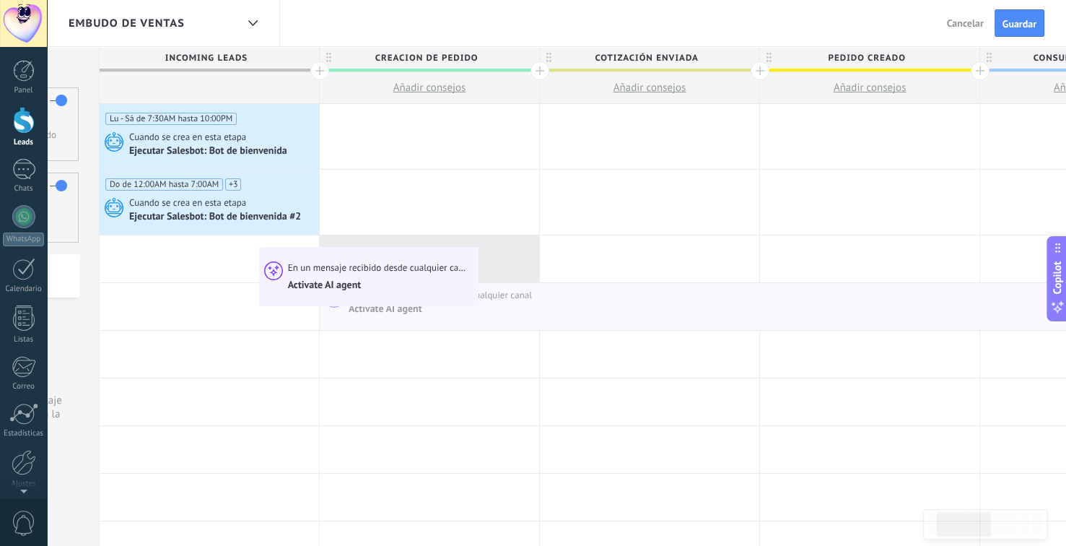
drag, startPoint x: 441, startPoint y: 298, endPoint x: 262, endPoint y: 251, distance: 185.1
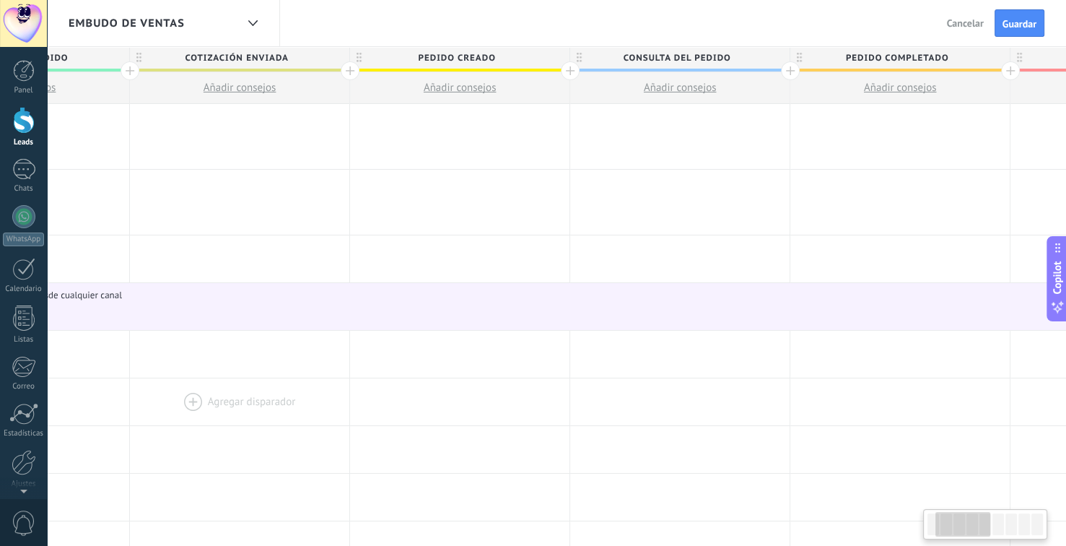
drag, startPoint x: 618, startPoint y: 394, endPoint x: 210, endPoint y: 398, distance: 407.8
click at [210, 398] on div at bounding box center [239, 401] width 219 height 47
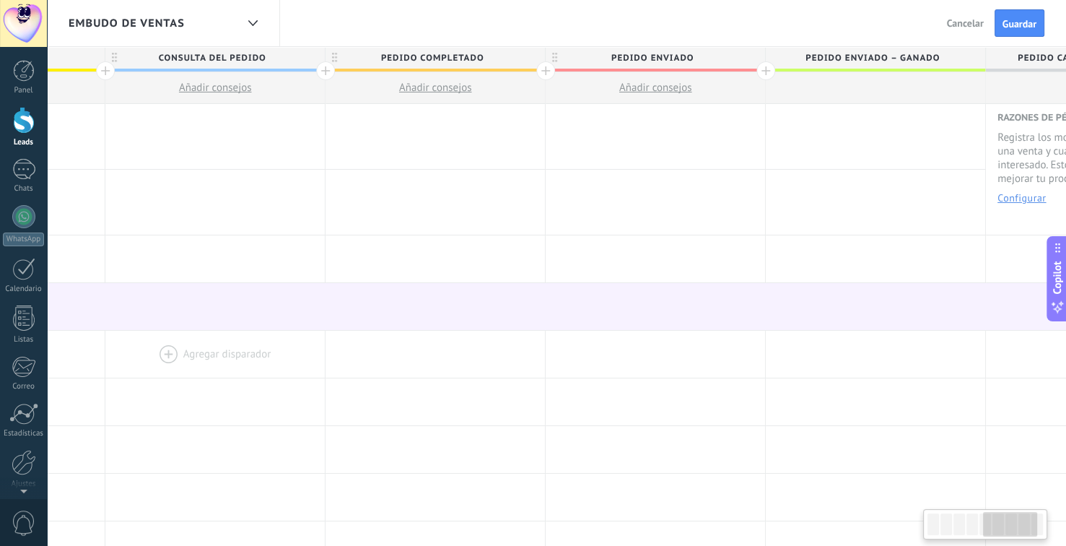
drag, startPoint x: 712, startPoint y: 367, endPoint x: 248, endPoint y: 373, distance: 464.2
click at [248, 373] on div at bounding box center [214, 354] width 219 height 47
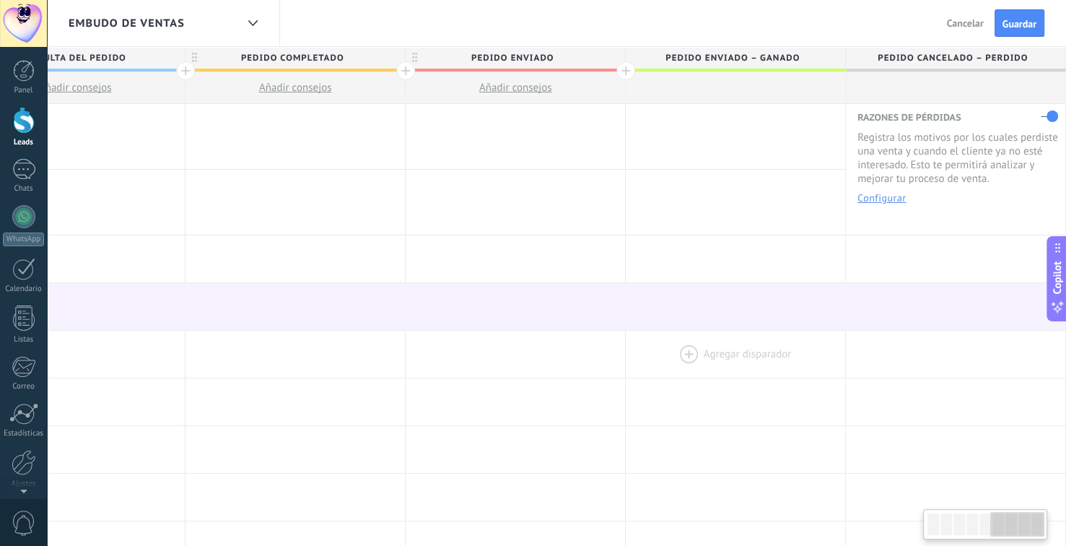
drag, startPoint x: 727, startPoint y: 376, endPoint x: 751, endPoint y: 362, distance: 27.5
drag, startPoint x: 799, startPoint y: 197, endPoint x: 600, endPoint y: 199, distance: 199.2
click at [594, 199] on div "Do de 12:00AM hasta 7:00AM Do de 7:00AM hasta 2:00PM Do de 2:00PM hasta 9:00PM …" at bounding box center [86, 203] width 1981 height 66
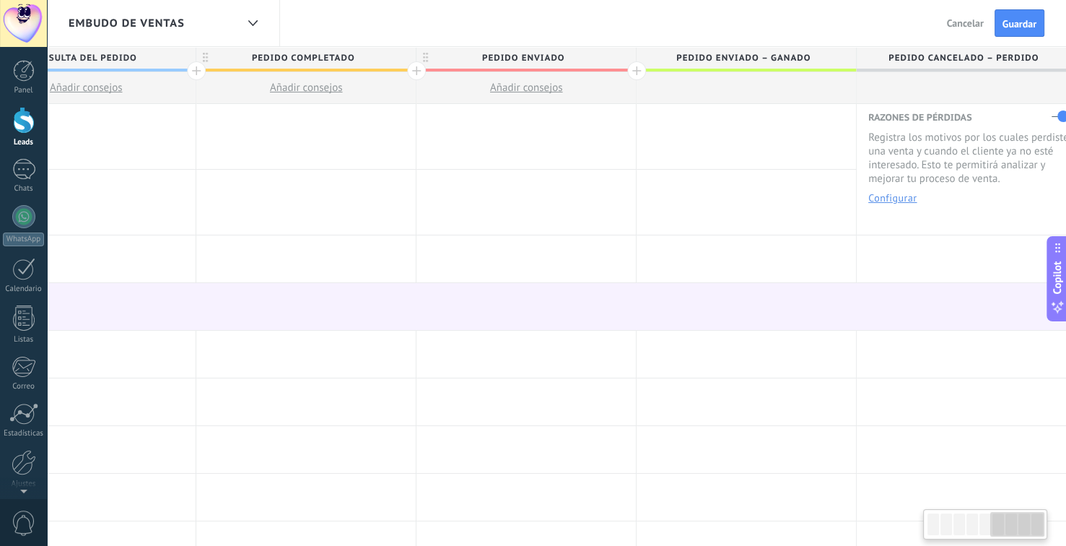
scroll to position [0, 1190]
drag, startPoint x: 638, startPoint y: 213, endPoint x: 1073, endPoint y: 209, distance: 434.5
click at [1065, 209] on html ".abecls-1,.abecls-2{fill-rule:evenodd}.abecls-2{fill:#fff} .abhcls-1{fill:none}…" at bounding box center [533, 273] width 1066 height 546
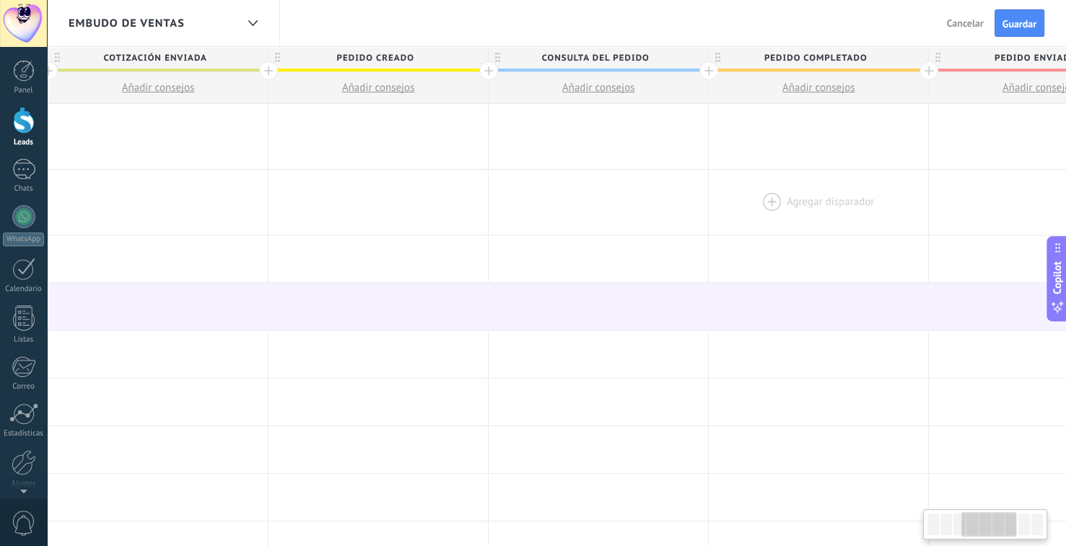
drag, startPoint x: 525, startPoint y: 216, endPoint x: 717, endPoint y: 225, distance: 193.0
click at [1049, 221] on div at bounding box center [1038, 202] width 219 height 65
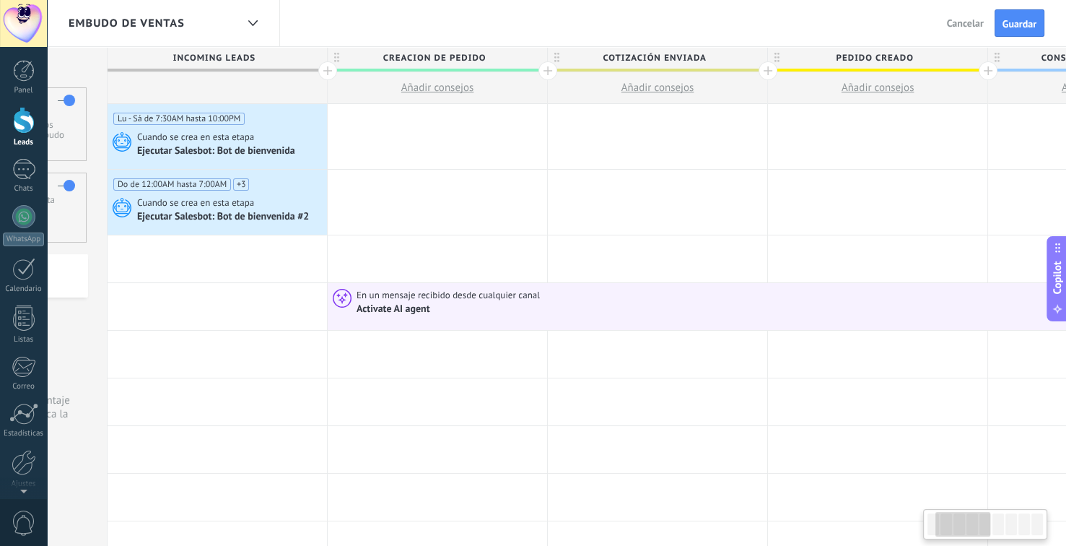
drag, startPoint x: 614, startPoint y: 222, endPoint x: 1001, endPoint y: 237, distance: 387.2
click at [1065, 232] on html ".abecls-1,.abecls-2{fill-rule:evenodd}.abecls-2{fill:#fff} .abhcls-1{fill:none}…" at bounding box center [533, 273] width 1066 height 546
drag, startPoint x: 728, startPoint y: 217, endPoint x: 860, endPoint y: 217, distance: 132.8
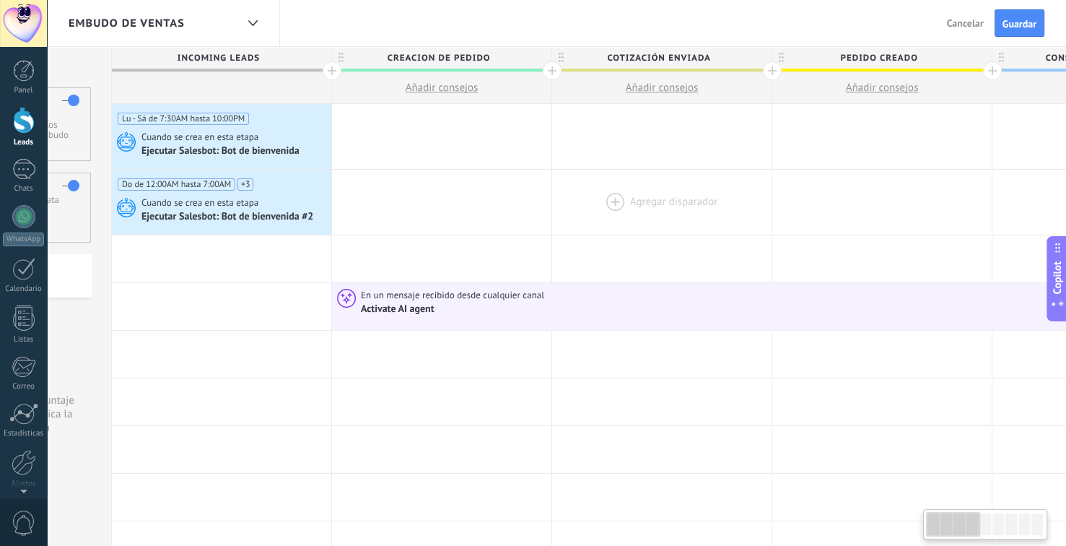
scroll to position [0, 0]
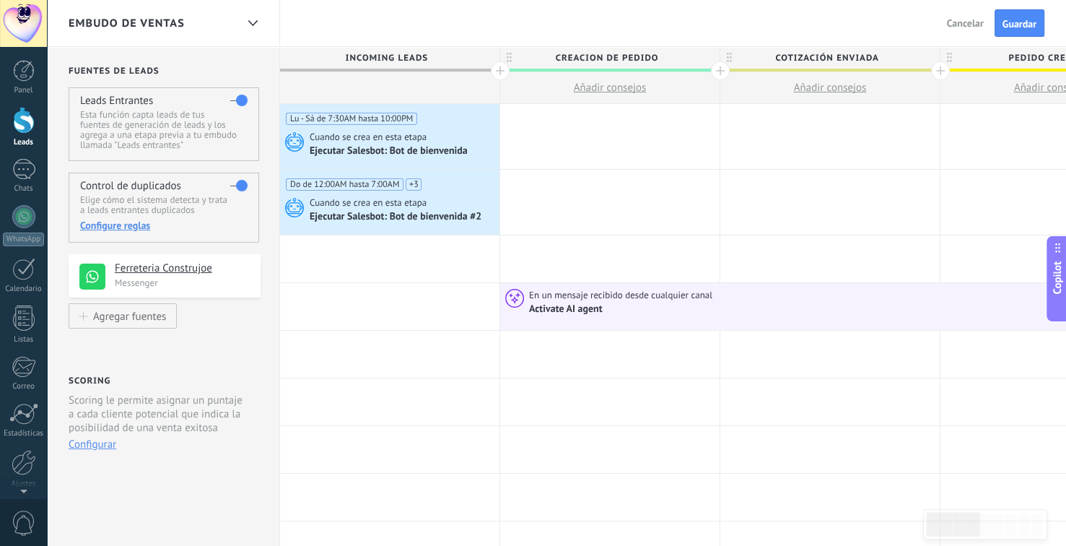
click at [1054, 273] on span "Copilot" at bounding box center [1057, 277] width 14 height 33
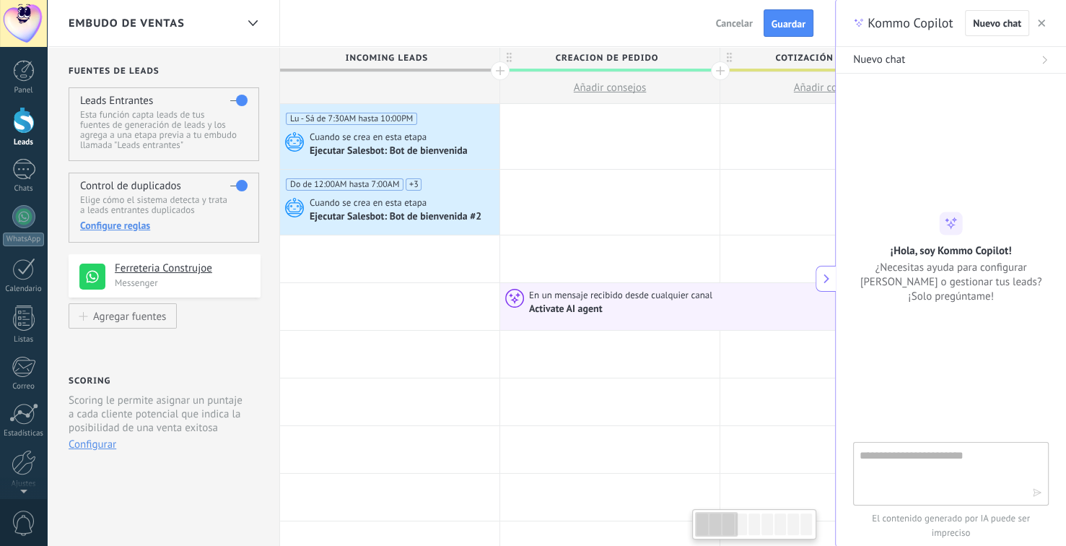
type textarea "**********"
click at [901, 461] on textarea at bounding box center [941, 473] width 162 height 52
type textarea "**********"
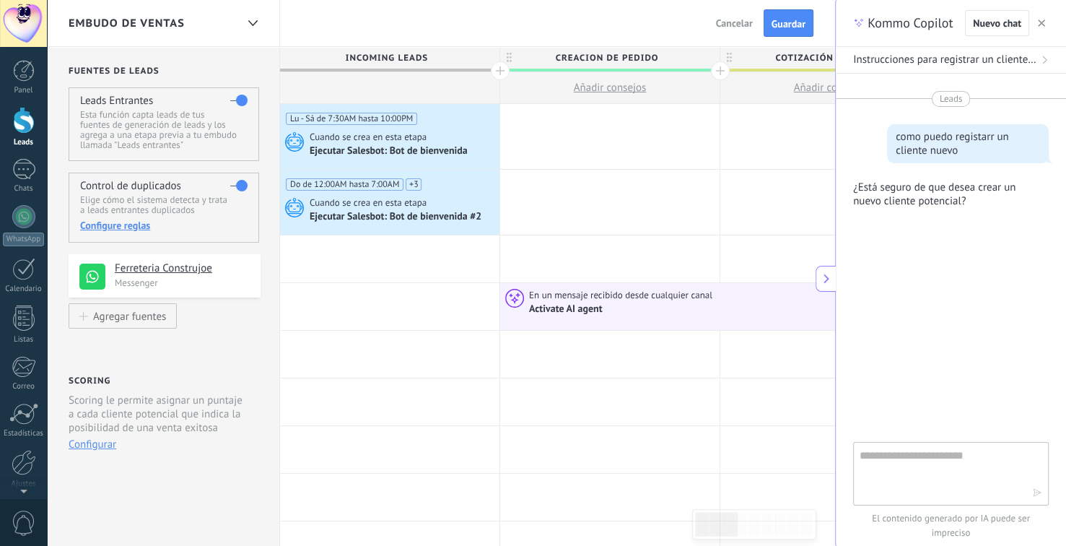
click at [1044, 26] on use "button" at bounding box center [1041, 22] width 7 height 7
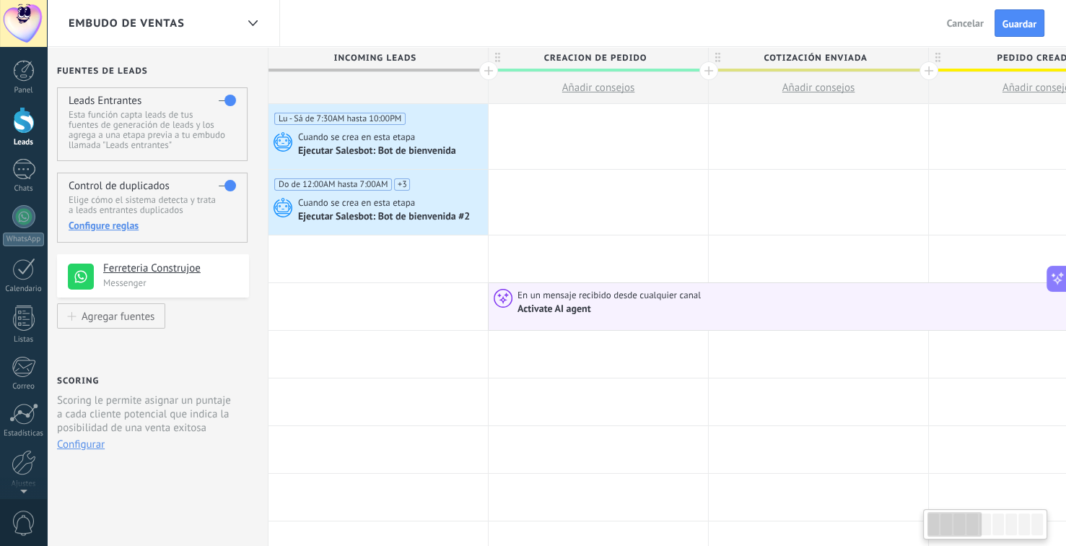
scroll to position [0, 0]
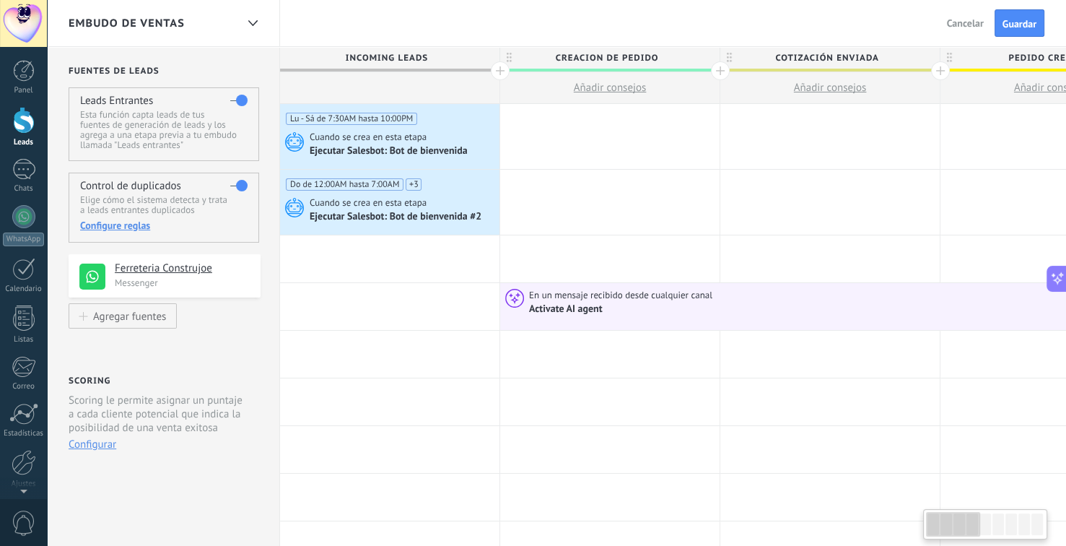
drag, startPoint x: 569, startPoint y: 330, endPoint x: 572, endPoint y: 269, distance: 61.4
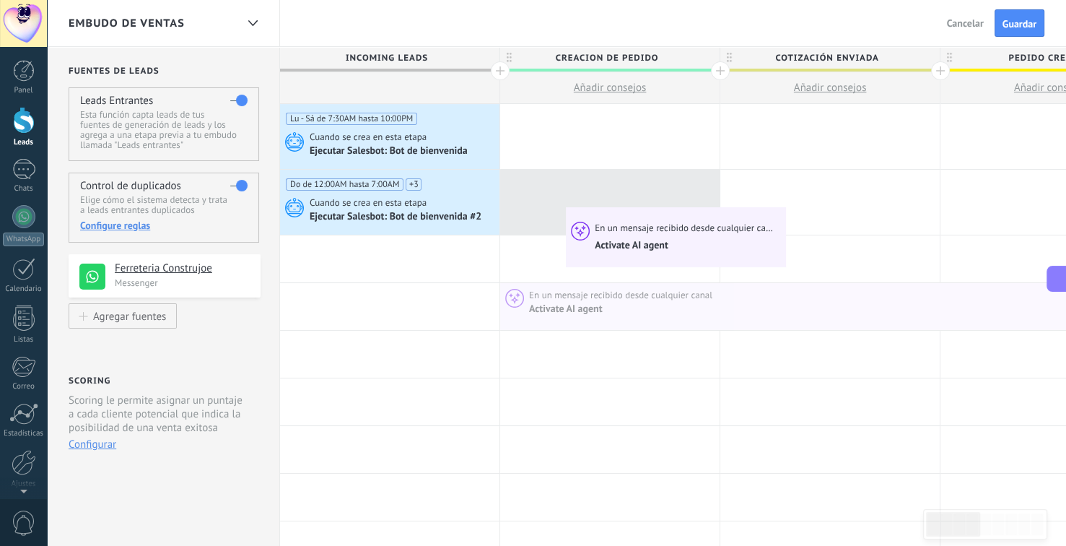
drag, startPoint x: 577, startPoint y: 307, endPoint x: 570, endPoint y: 211, distance: 96.3
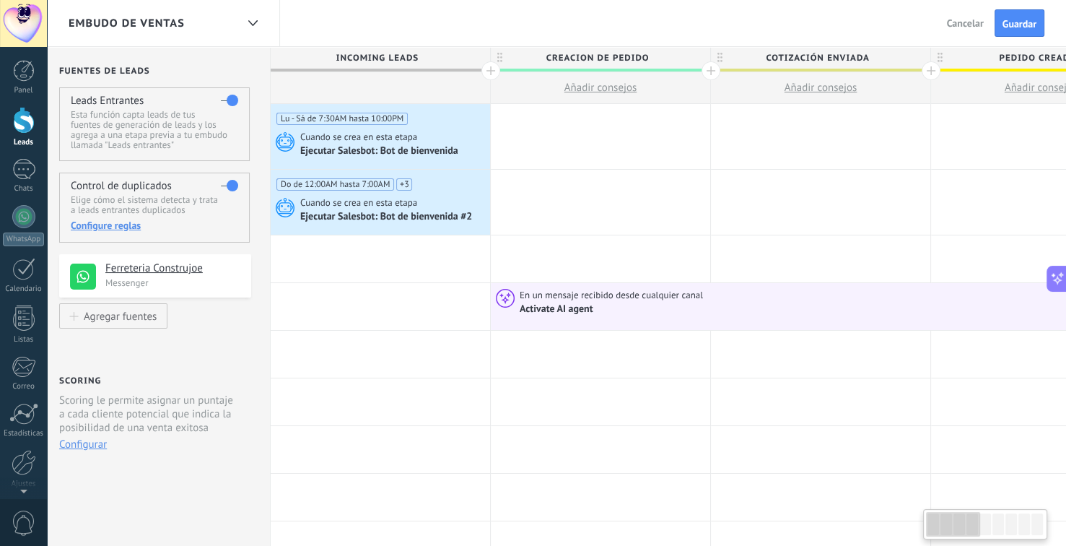
drag, startPoint x: 561, startPoint y: 284, endPoint x: 551, endPoint y: 237, distance: 47.1
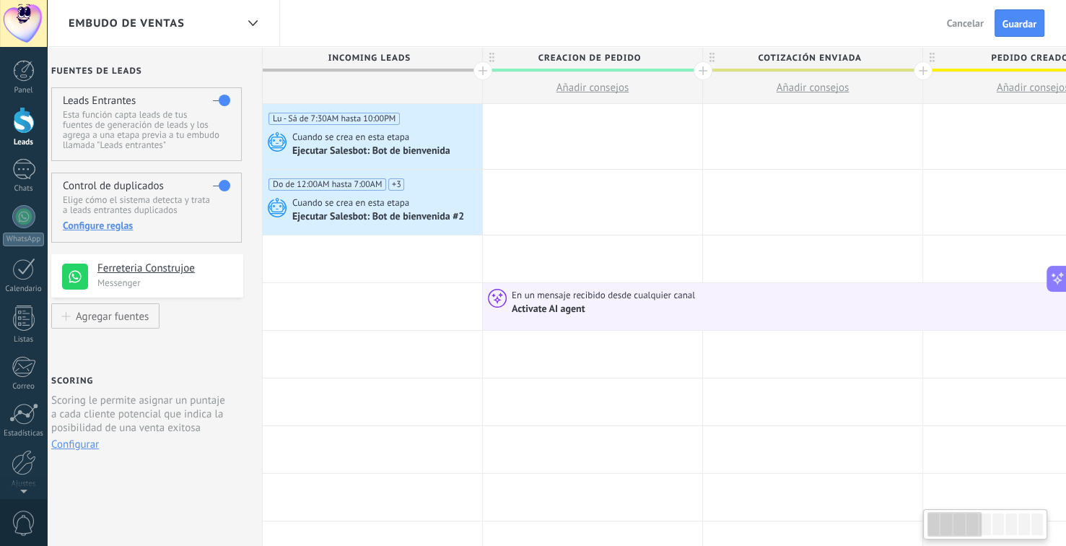
drag, startPoint x: 557, startPoint y: 284, endPoint x: 551, endPoint y: 255, distance: 30.3
click at [1014, 19] on span "Guardar" at bounding box center [1020, 24] width 34 height 10
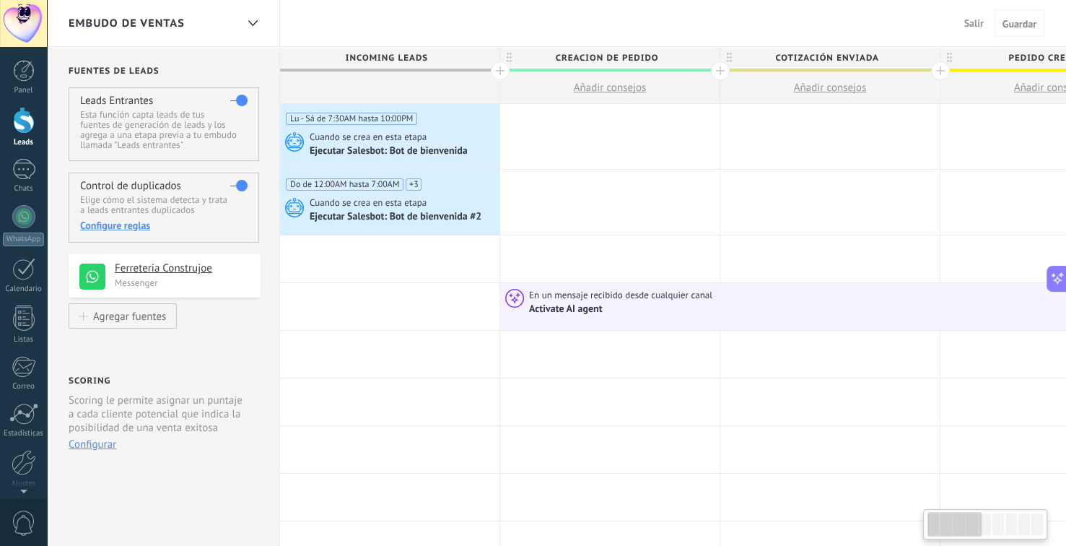
scroll to position [0, 17]
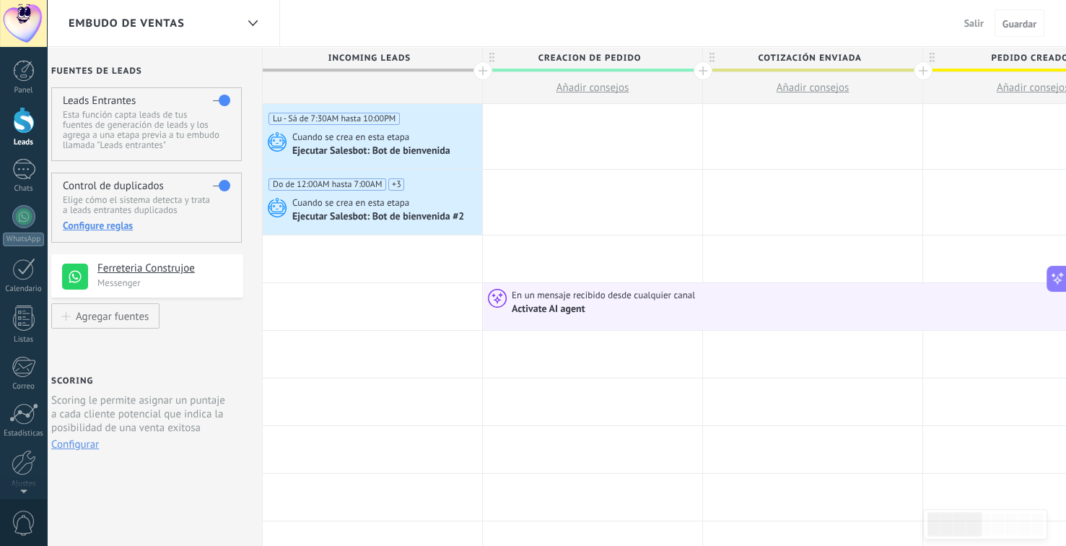
click at [969, 19] on span "Salir" at bounding box center [973, 23] width 19 height 13
